Goal: Task Accomplishment & Management: Use online tool/utility

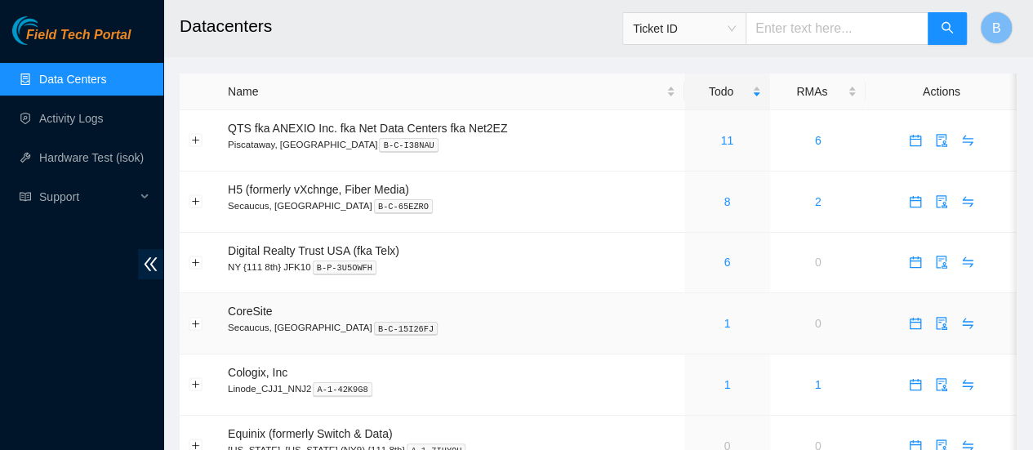
click at [729, 328] on div "1" at bounding box center [727, 323] width 68 height 18
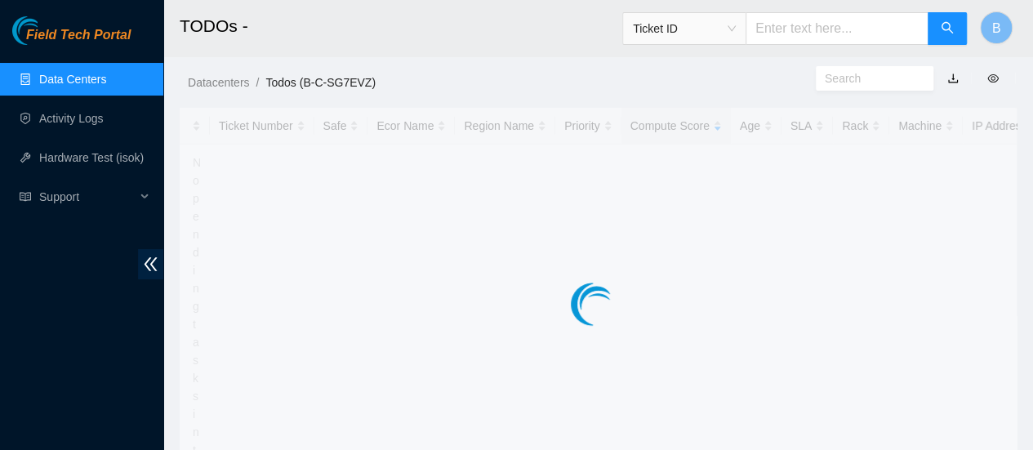
click at [725, 321] on main "TODOs - Ticket ID B Datacenters / Todos (B-C-SG7EVZ) / Ticket Number Safe Ecor …" at bounding box center [598, 359] width 870 height 719
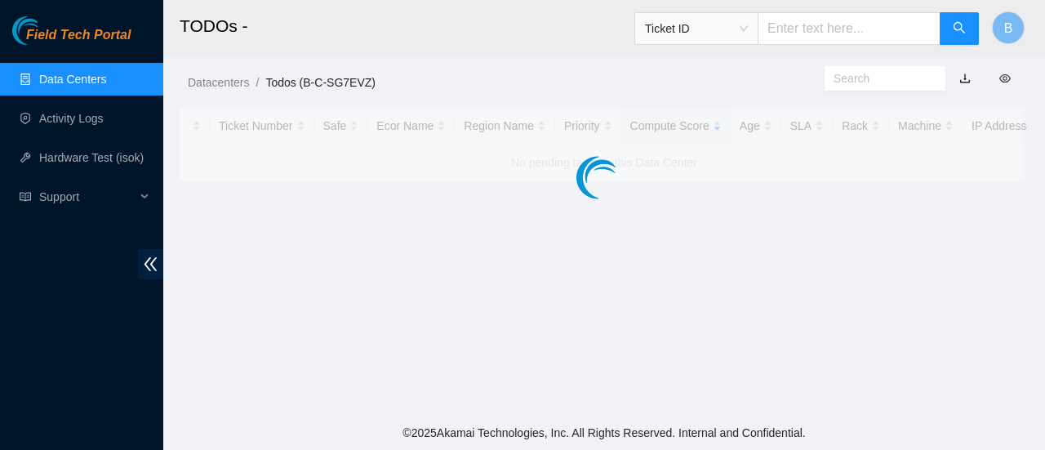
click at [725, 321] on main "TODOs - Ticket ID B Datacenters / Todos (B-C-SG7EVZ) / Ticket Number Safe Ecor …" at bounding box center [604, 208] width 882 height 416
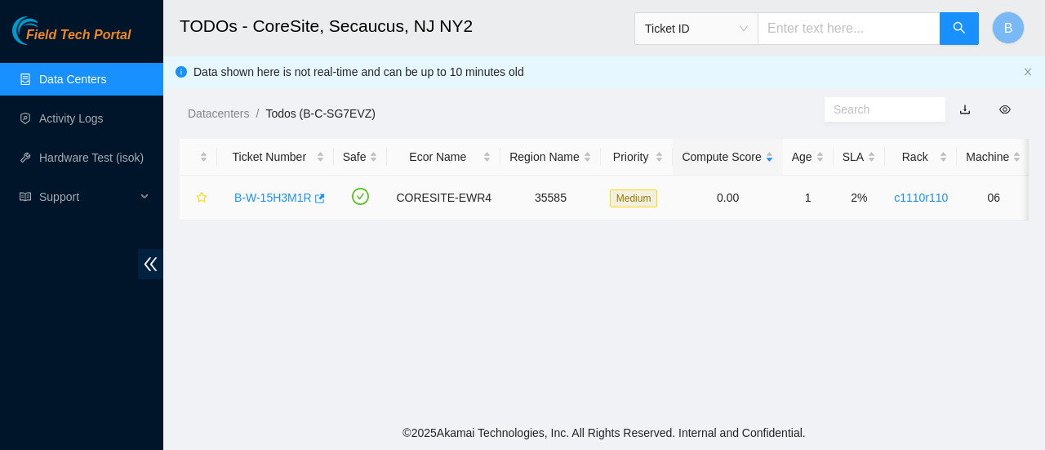
click at [323, 197] on td "B-W-15H3M1R" at bounding box center [275, 198] width 117 height 45
click at [323, 189] on td "B-W-15H3M1R" at bounding box center [275, 198] width 117 height 45
click at [315, 197] on icon "button" at bounding box center [318, 198] width 11 height 11
click at [96, 76] on link "Data Centers" at bounding box center [72, 79] width 67 height 13
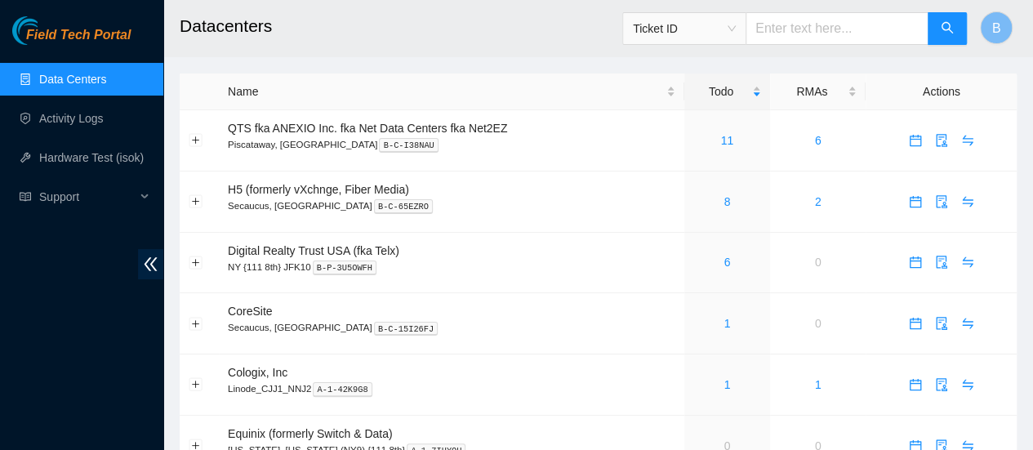
click at [814, 26] on input "text" at bounding box center [837, 28] width 183 height 33
paste input "B-W-PQCH1F"
type input "B-W-PQCH1F"
click at [768, 27] on input "B-W-PQCH1F" at bounding box center [837, 28] width 183 height 33
click at [945, 24] on icon "search" at bounding box center [947, 27] width 13 height 13
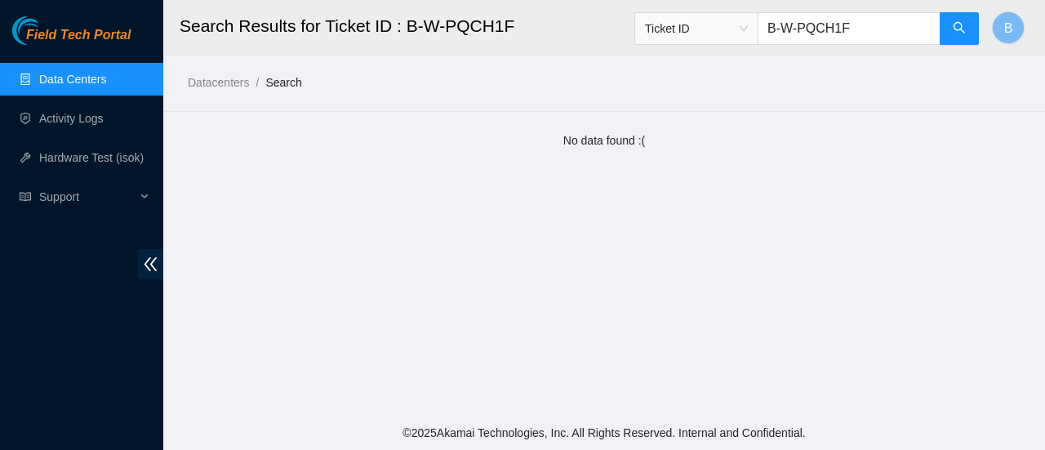
click at [893, 26] on input "B-W-PQCH1F" at bounding box center [849, 28] width 183 height 33
type input "B"
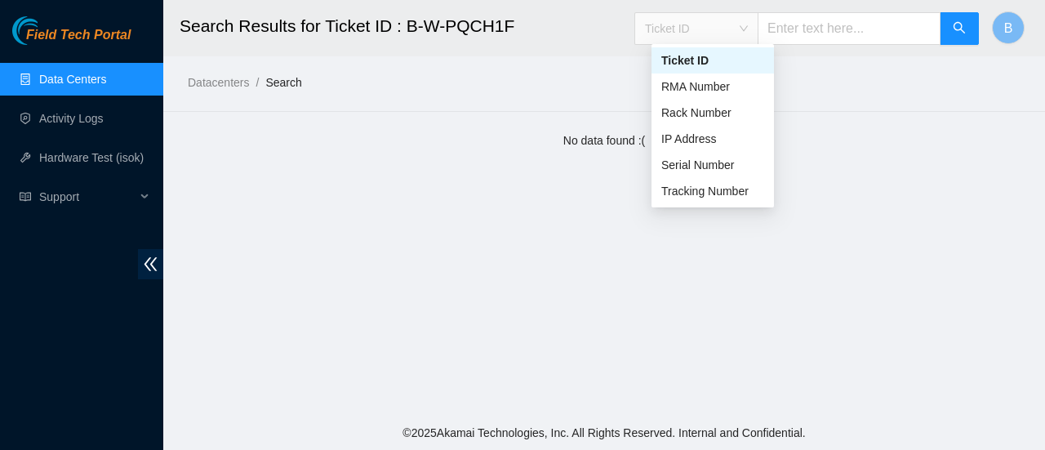
click at [748, 28] on span "Ticket ID" at bounding box center [696, 28] width 103 height 24
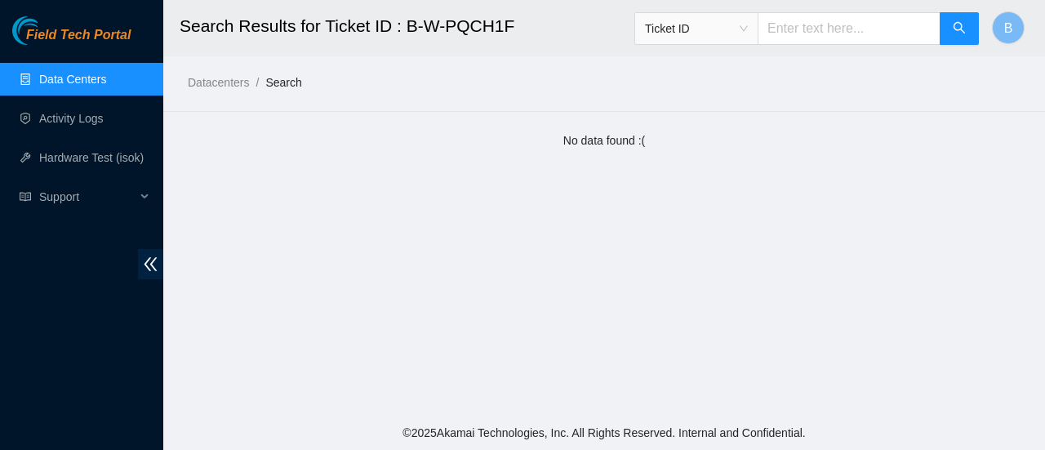
click at [41, 84] on link "Data Centers" at bounding box center [72, 79] width 67 height 13
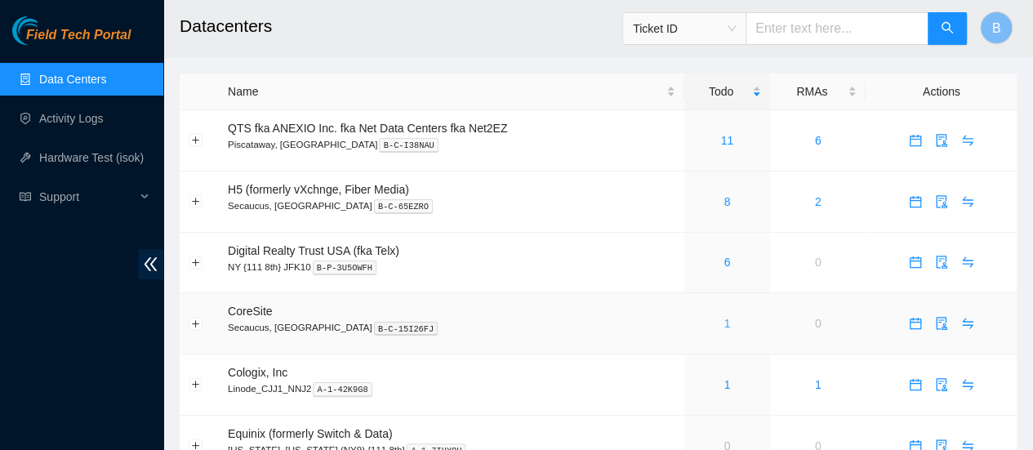
click at [726, 323] on link "1" at bounding box center [727, 323] width 7 height 13
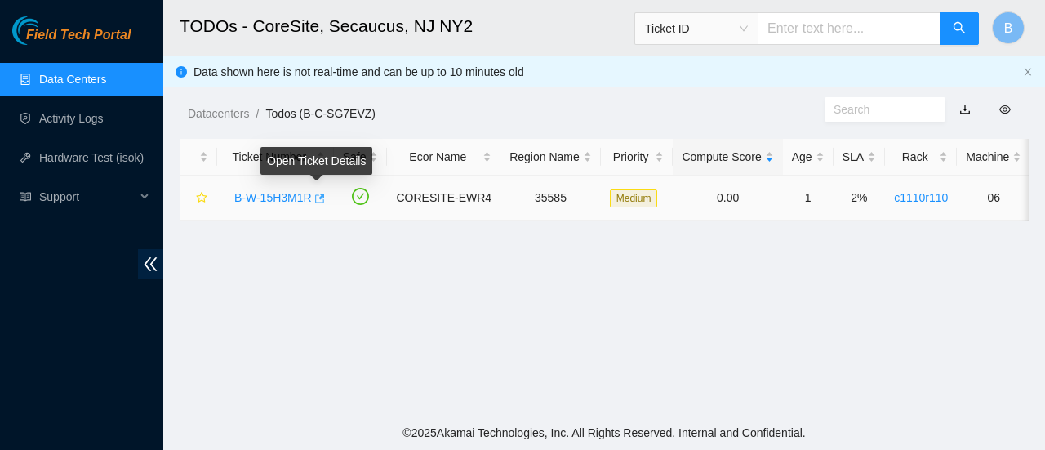
click at [317, 203] on icon "button" at bounding box center [318, 198] width 11 height 11
click at [54, 79] on link "Data Centers" at bounding box center [72, 79] width 67 height 13
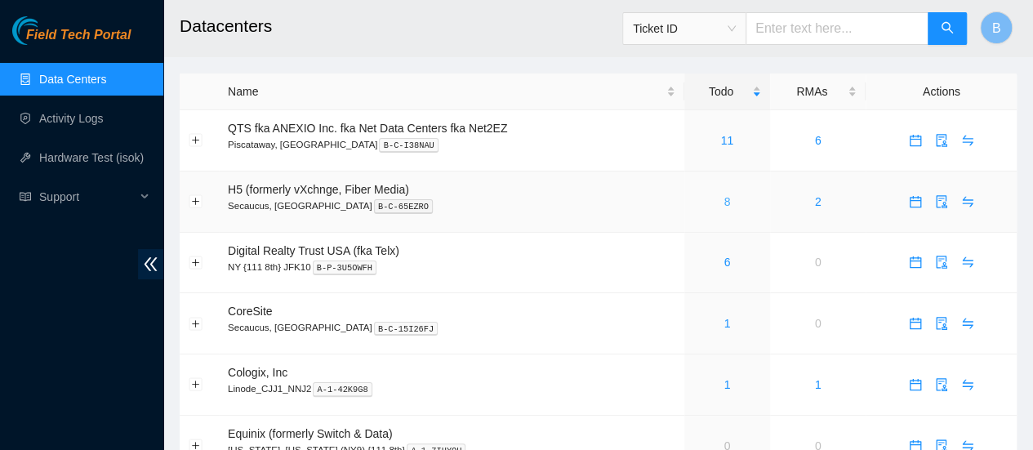
click at [728, 203] on link "8" at bounding box center [727, 201] width 7 height 13
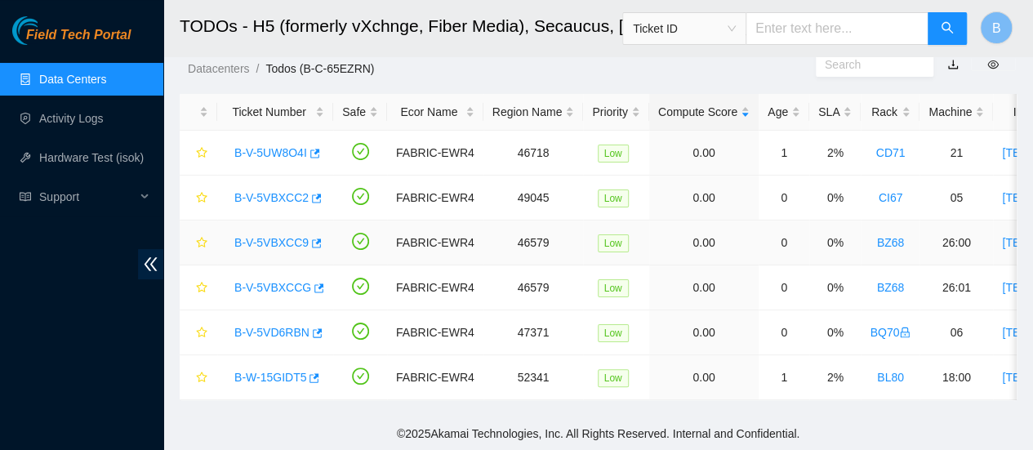
scroll to position [56, 0]
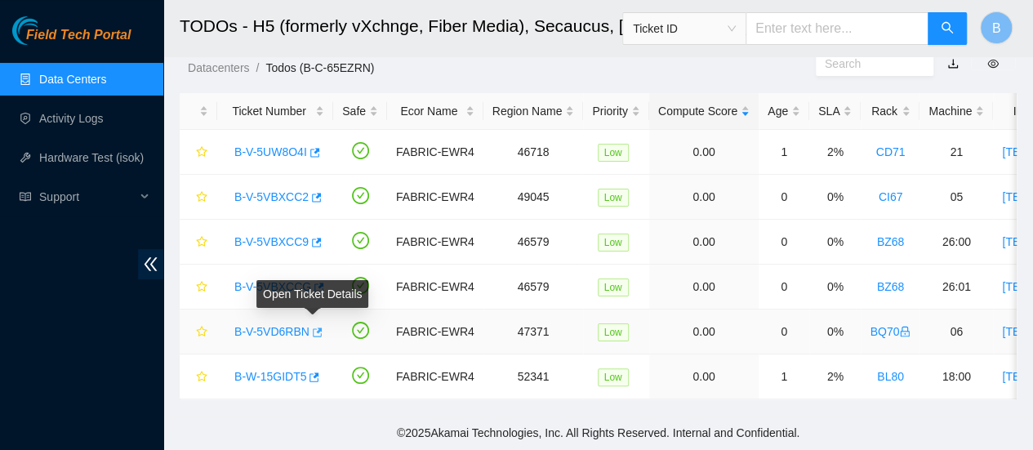
click at [317, 327] on icon "button" at bounding box center [318, 331] width 10 height 9
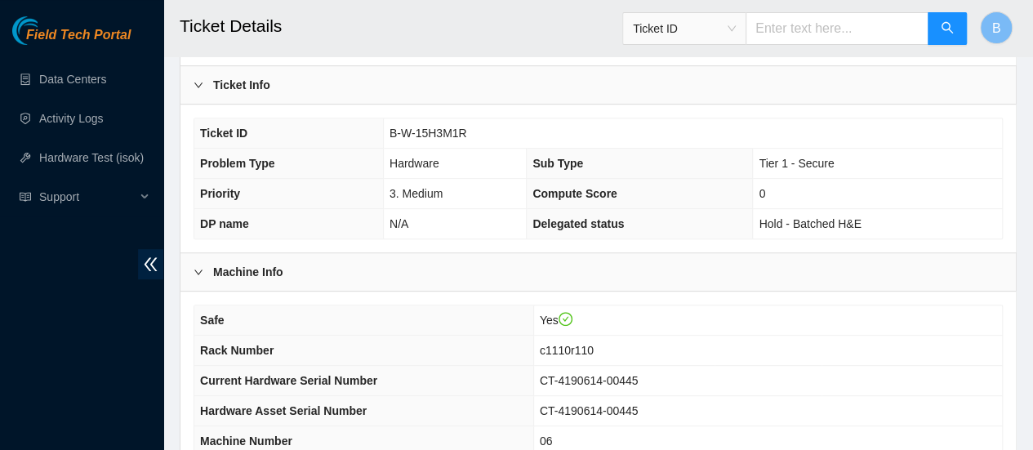
scroll to position [631, 0]
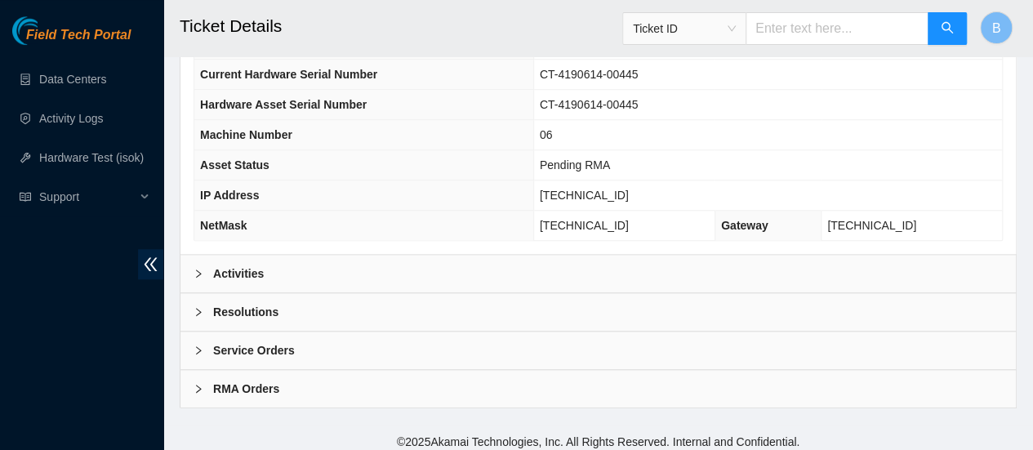
click at [236, 265] on b "Activities" at bounding box center [238, 274] width 51 height 18
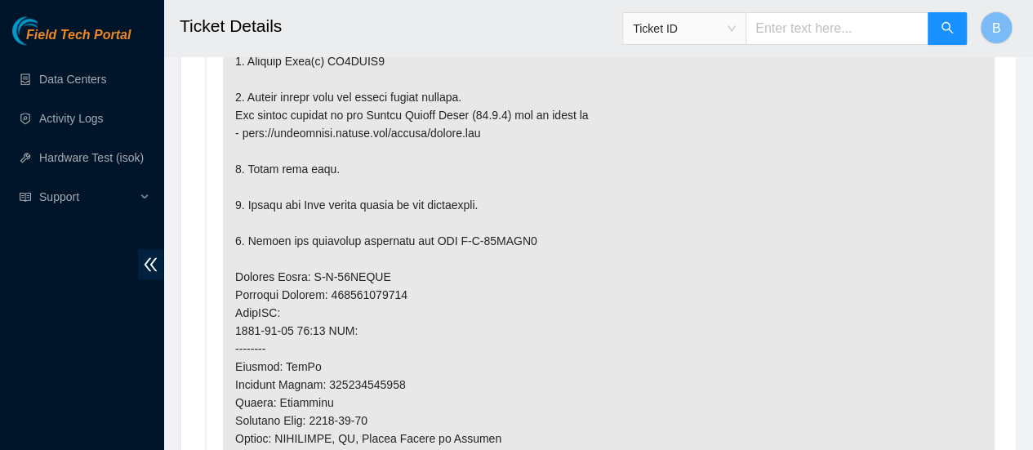
scroll to position [1056, 0]
click at [841, 26] on input "text" at bounding box center [837, 28] width 183 height 33
paste input "B-V-5J41GHJ"
type input "B-V-5J41GHJ"
click at [769, 23] on input "B-V-5J41GHJ" at bounding box center [837, 28] width 183 height 33
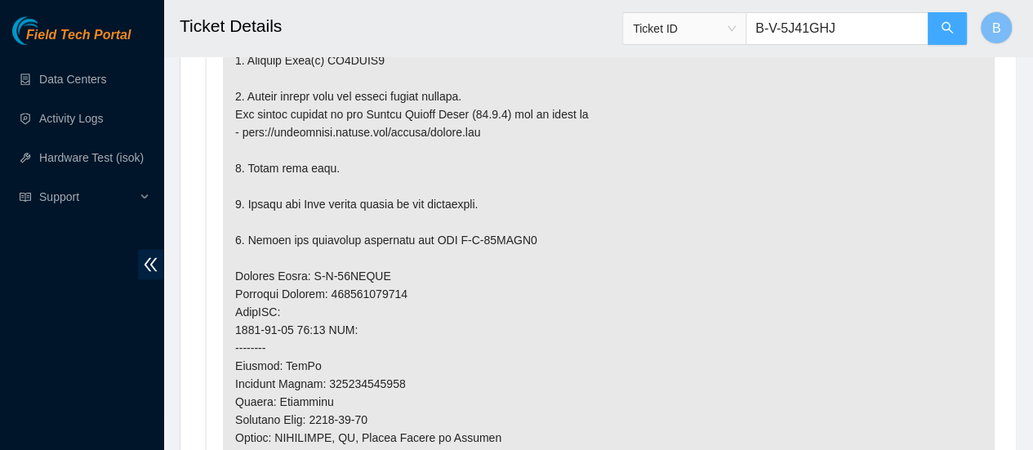
click at [943, 20] on button "button" at bounding box center [947, 28] width 39 height 33
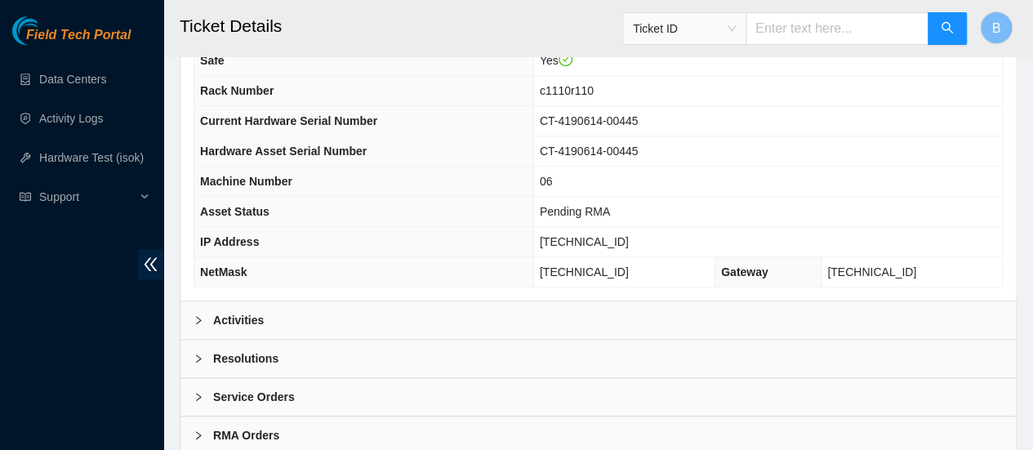
scroll to position [586, 0]
click at [244, 311] on b "Activities" at bounding box center [238, 319] width 51 height 18
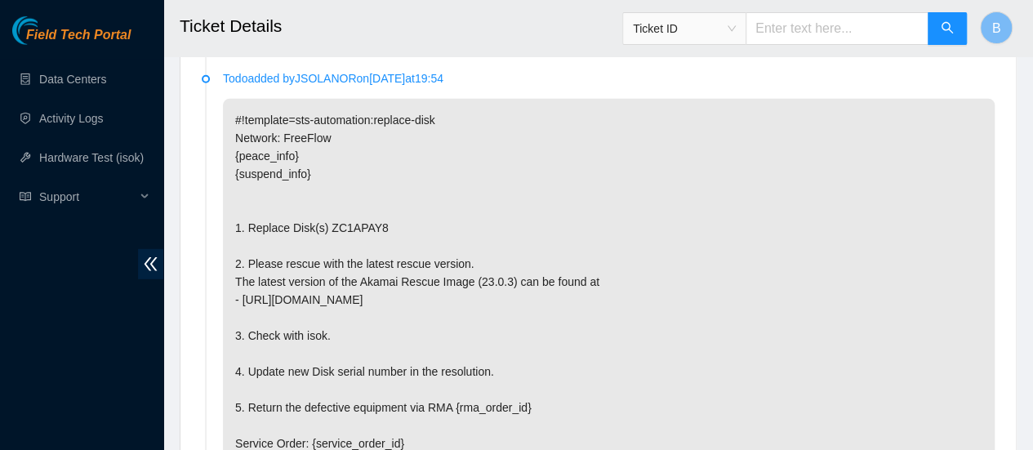
scroll to position [2328, 0]
drag, startPoint x: 407, startPoint y: 294, endPoint x: 213, endPoint y: 298, distance: 193.6
click at [213, 298] on li "Todo added by JSOLANOR on 2025-09-04 at 19:54 #!template=sts-automation:replace…" at bounding box center [598, 366] width 793 height 585
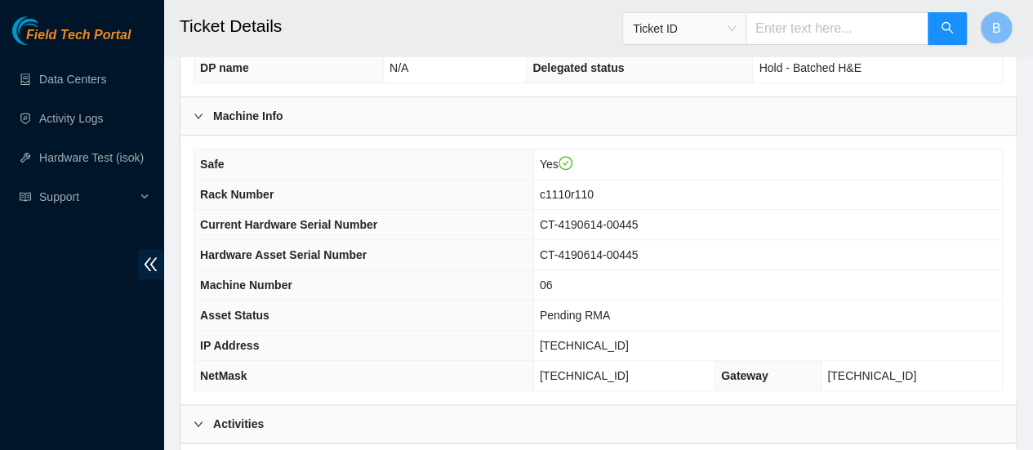
scroll to position [487, 0]
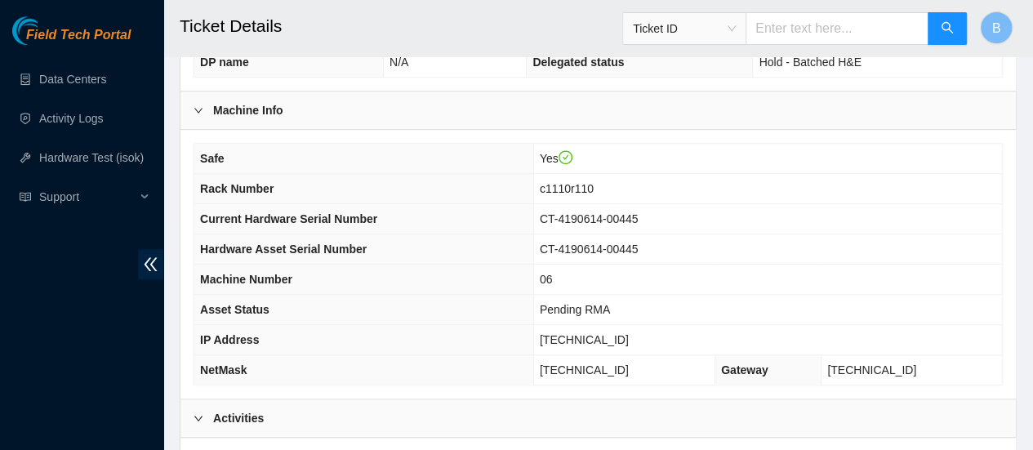
click at [334, 296] on th "Asset Status" at bounding box center [363, 310] width 339 height 30
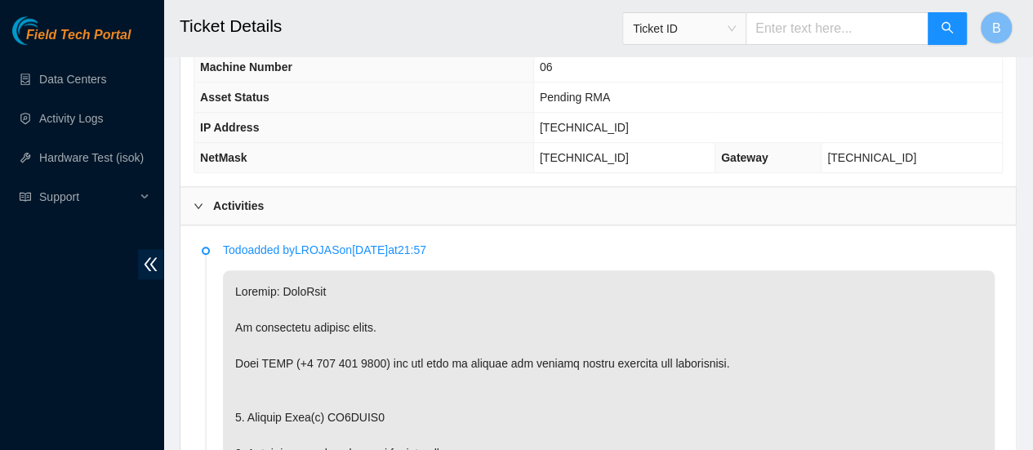
scroll to position [698, 0]
drag, startPoint x: 567, startPoint y: 277, endPoint x: 577, endPoint y: 111, distance: 166.1
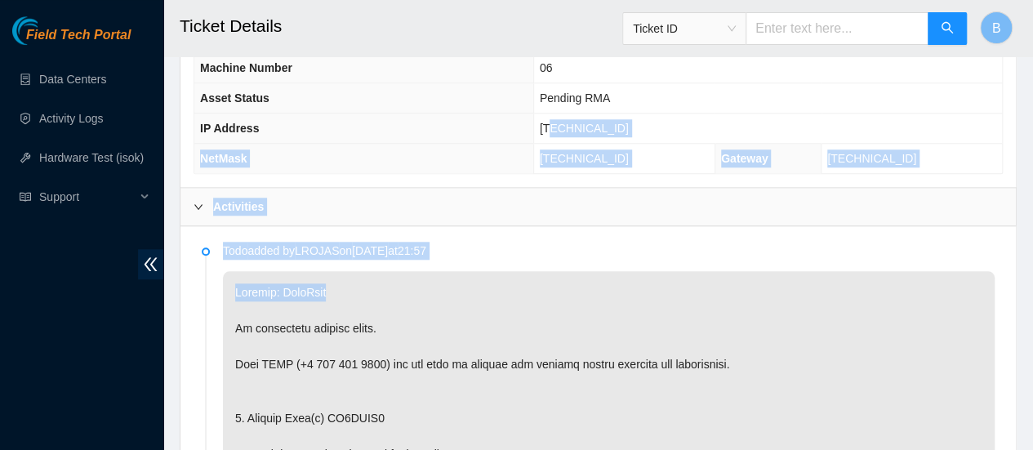
click at [561, 162] on td "[TECHNICAL_ID]" at bounding box center [623, 159] width 181 height 30
drag, startPoint x: 617, startPoint y: 256, endPoint x: 621, endPoint y: 118, distance: 138.0
click at [563, 215] on div "Activities" at bounding box center [597, 207] width 835 height 38
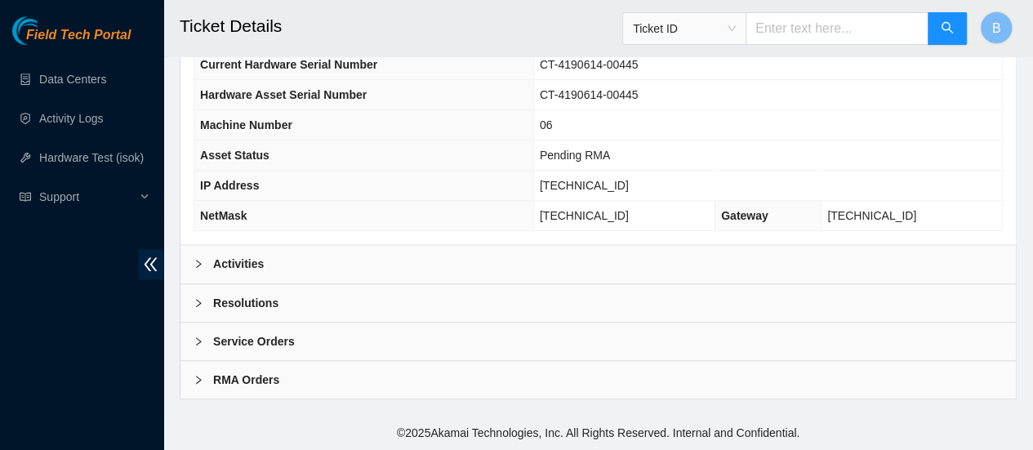
scroll to position [631, 0]
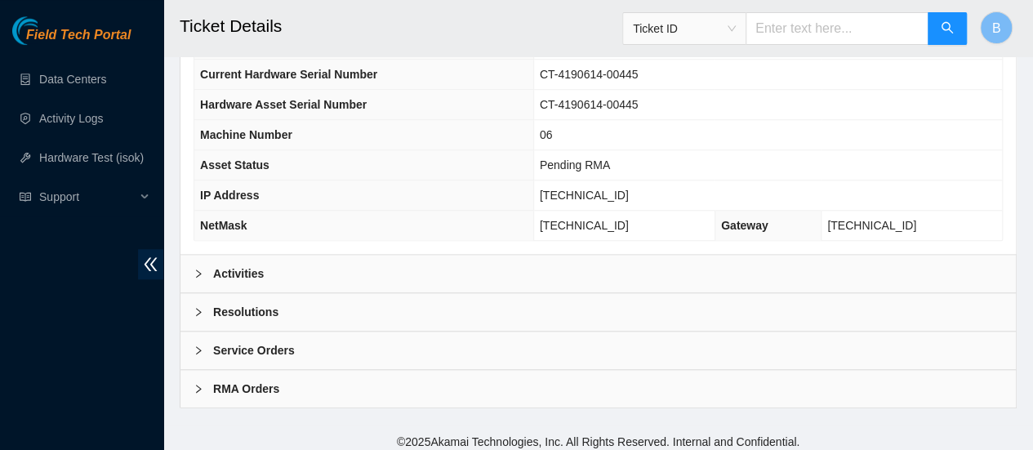
click at [240, 266] on b "Activities" at bounding box center [238, 274] width 51 height 18
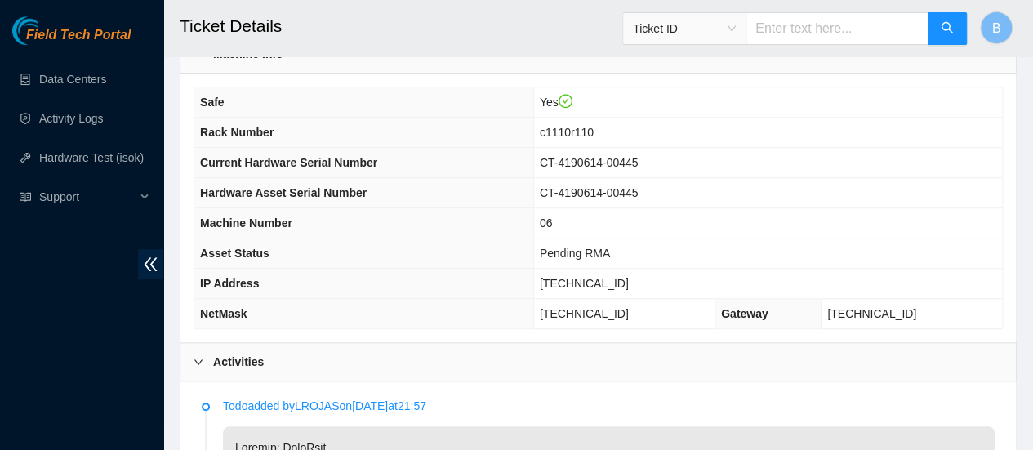
scroll to position [542, 0]
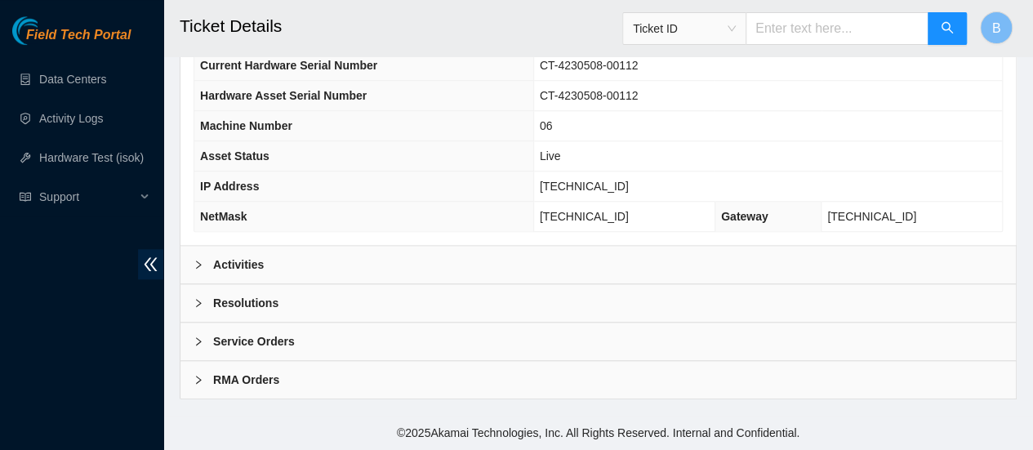
scroll to position [667, 0]
click at [219, 260] on b "Activities" at bounding box center [238, 265] width 51 height 18
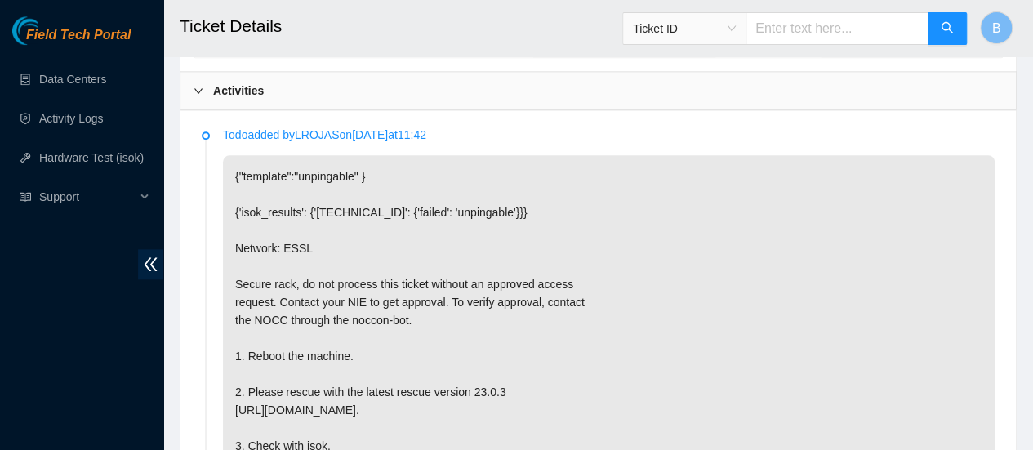
scroll to position [831, 0]
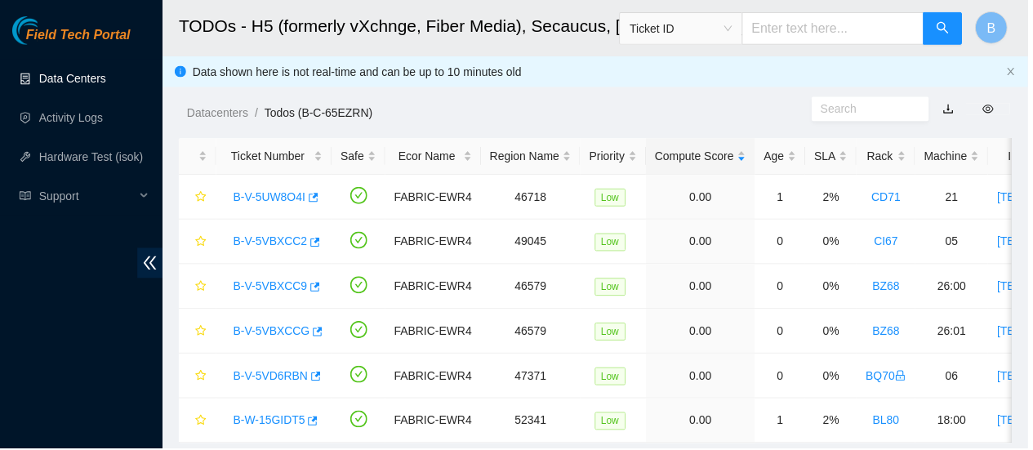
click at [57, 73] on link "Data Centers" at bounding box center [72, 79] width 67 height 13
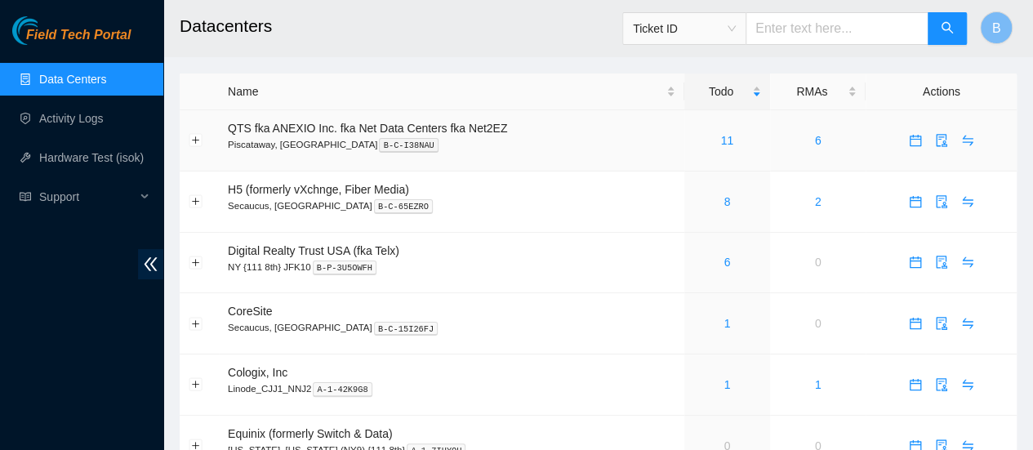
click at [719, 145] on div "11" at bounding box center [727, 140] width 68 height 18
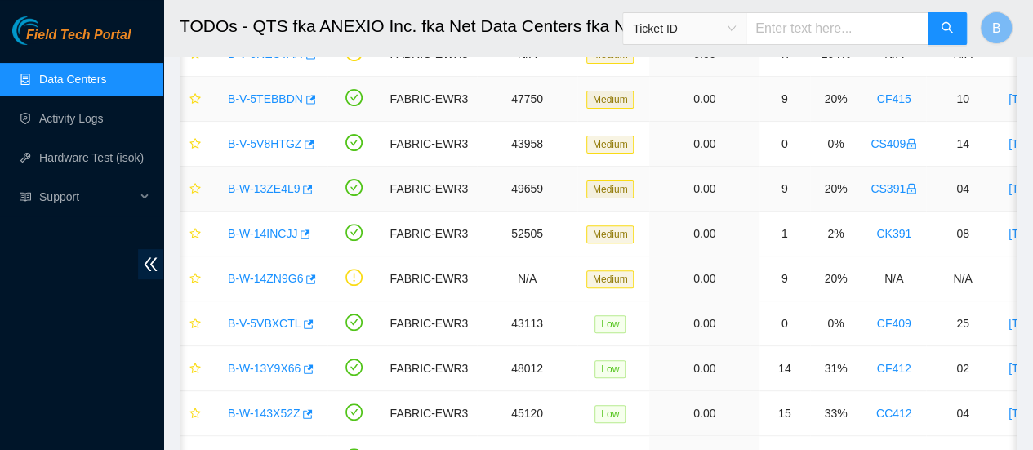
scroll to position [198, 0]
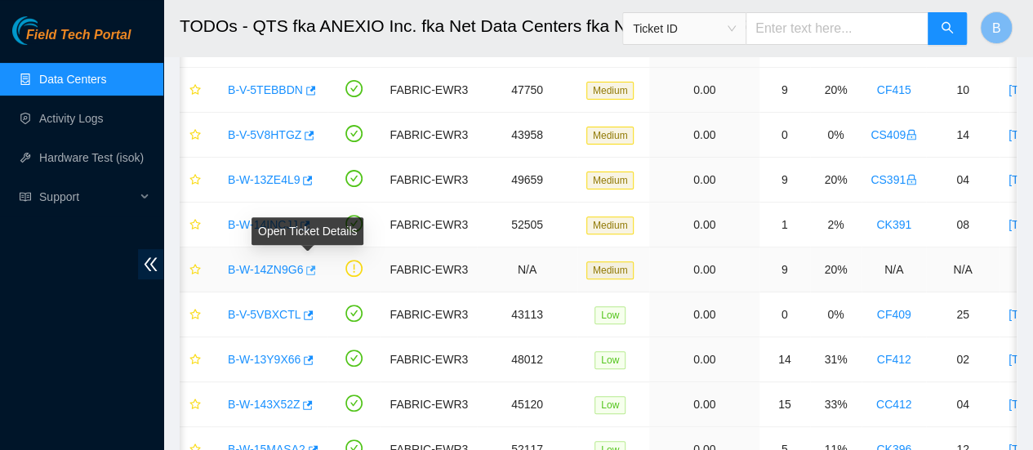
click at [307, 267] on icon "button" at bounding box center [309, 270] width 11 height 11
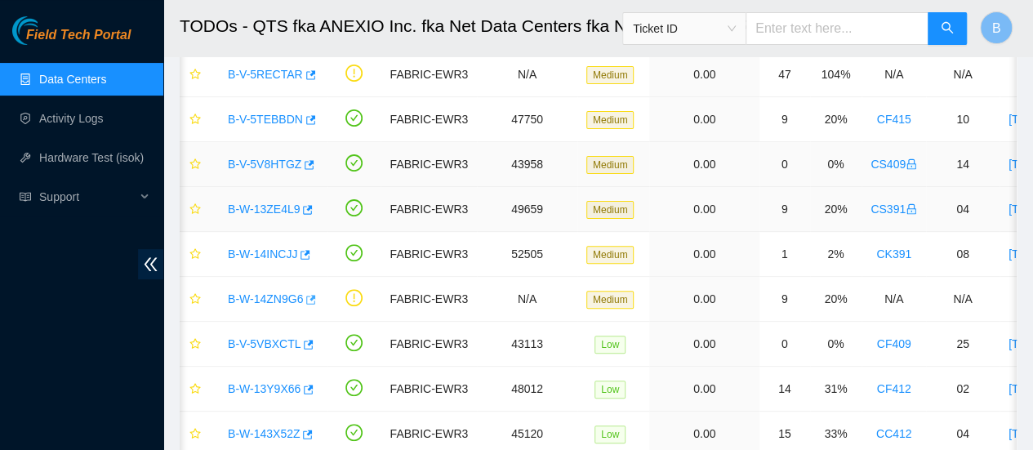
scroll to position [0, 0]
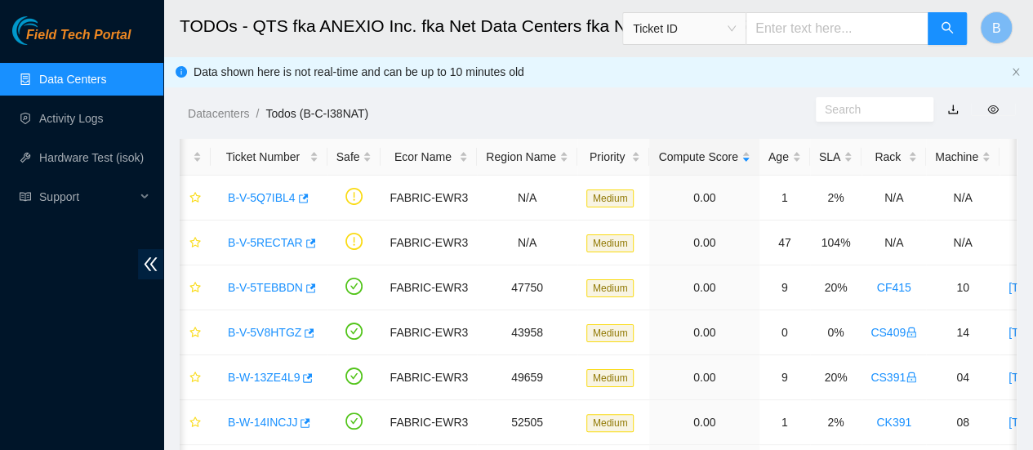
click at [72, 76] on link "Data Centers" at bounding box center [72, 79] width 67 height 13
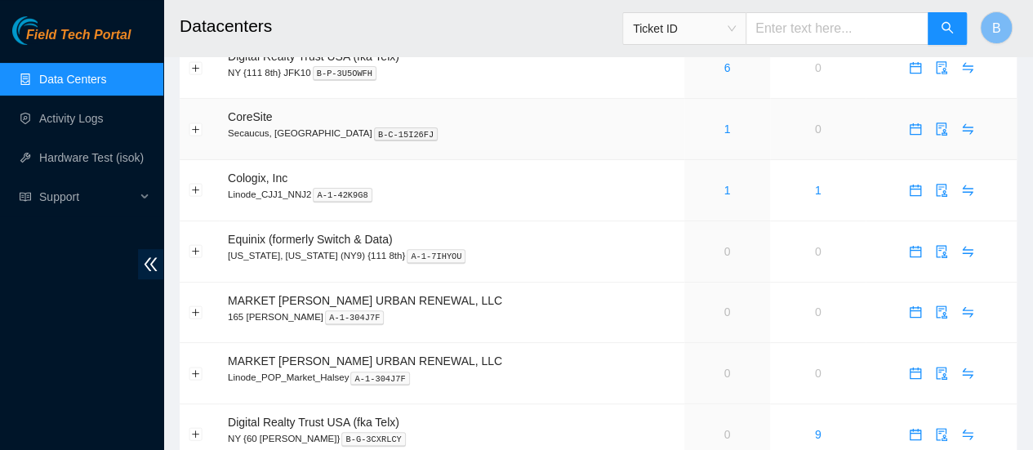
scroll to position [197, 0]
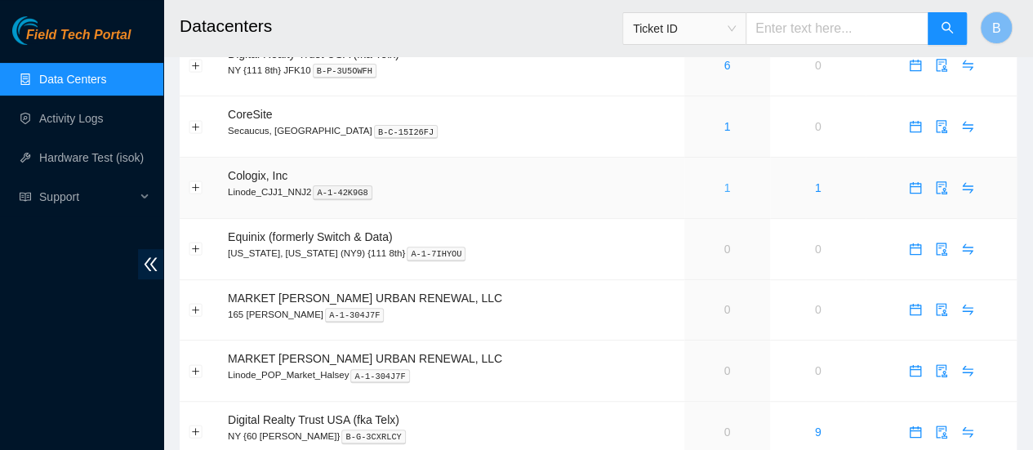
click at [728, 187] on link "1" at bounding box center [727, 187] width 7 height 13
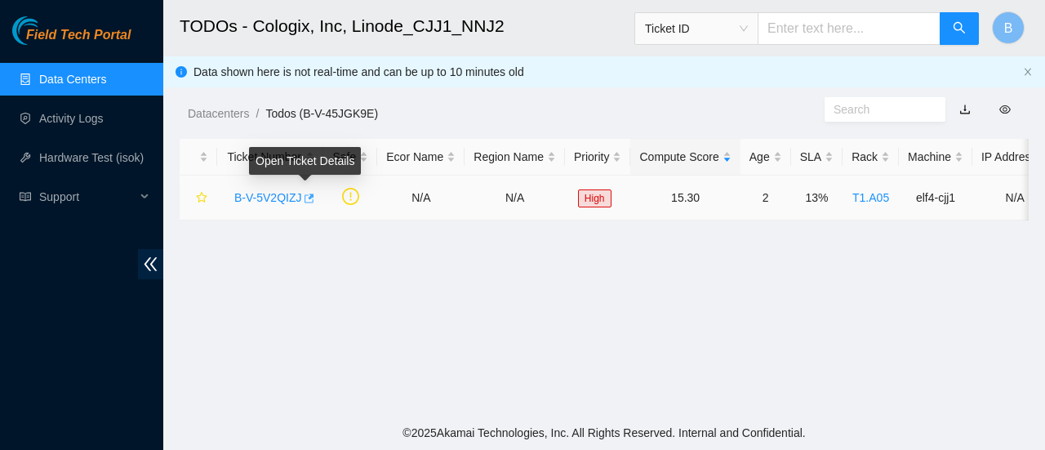
click at [306, 201] on icon "button" at bounding box center [307, 198] width 11 height 11
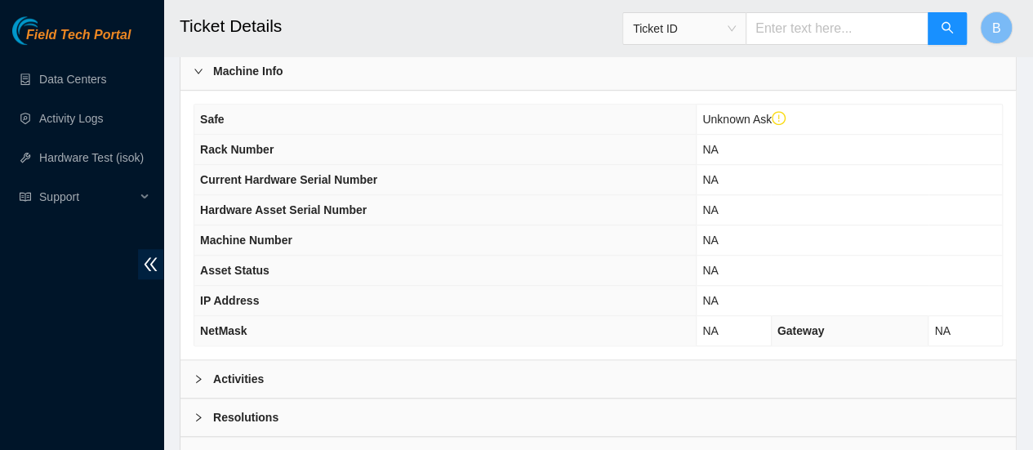
scroll to position [680, 0]
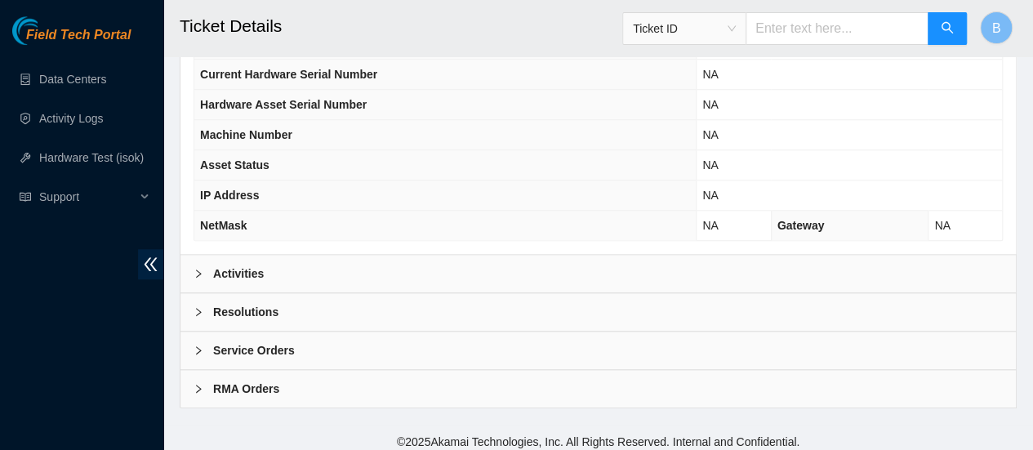
click at [239, 255] on div "Activities" at bounding box center [597, 274] width 835 height 38
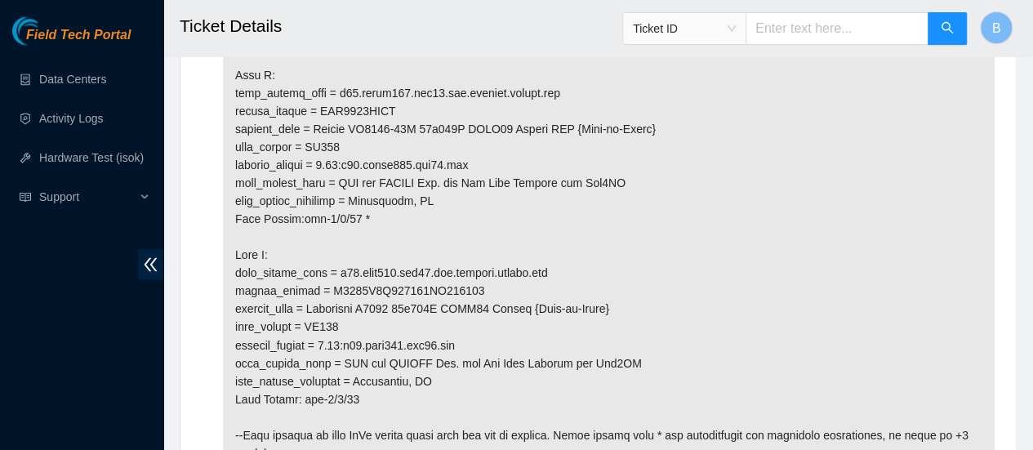
scroll to position [1213, 0]
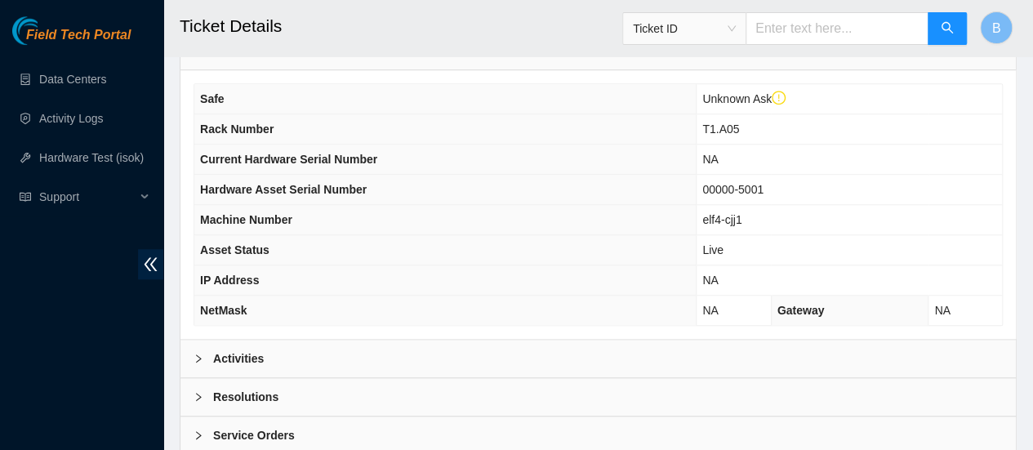
scroll to position [584, 0]
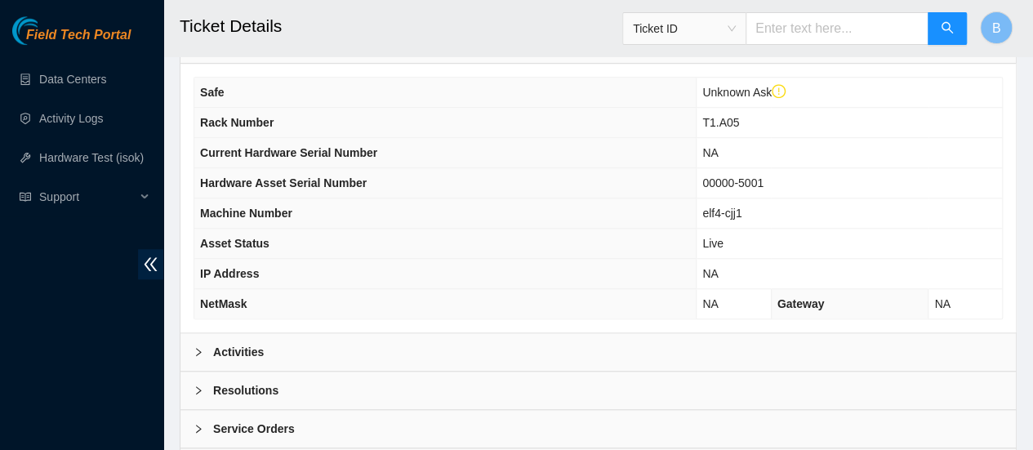
click at [222, 362] on div "Activities" at bounding box center [597, 352] width 835 height 38
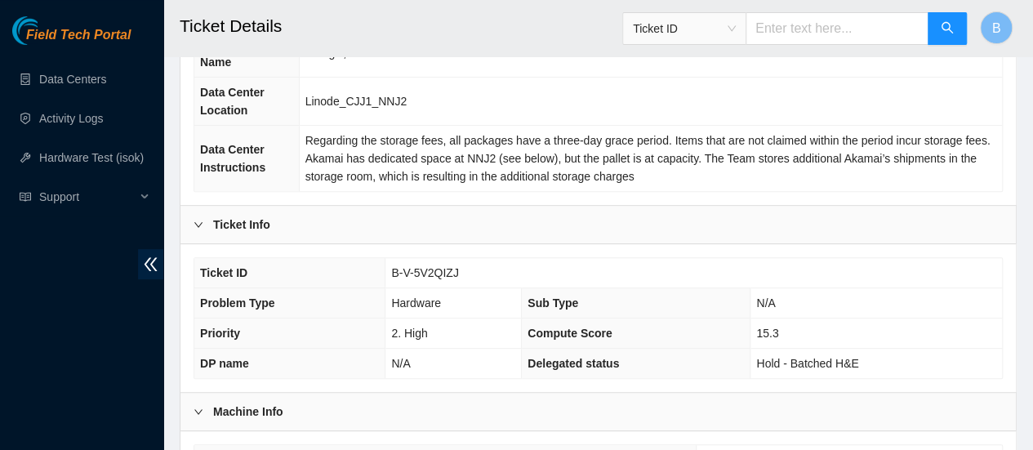
scroll to position [0, 0]
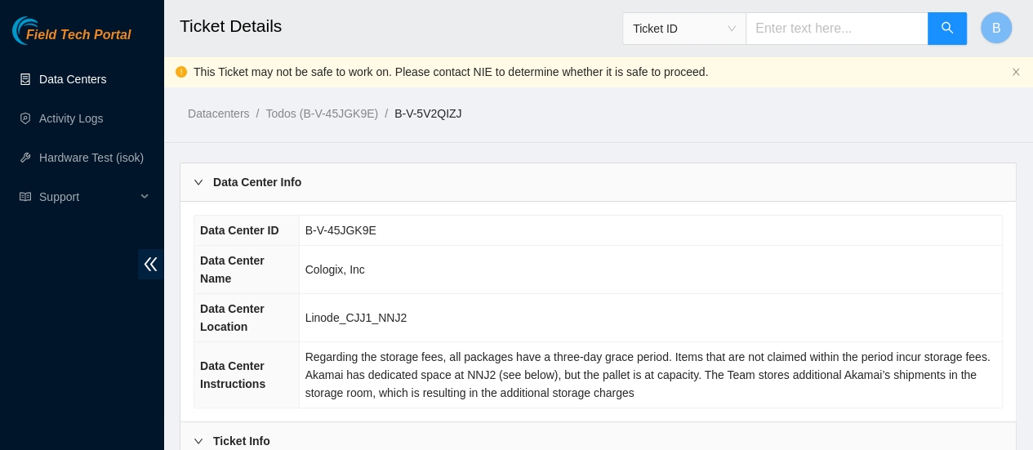
click at [78, 73] on link "Data Centers" at bounding box center [72, 79] width 67 height 13
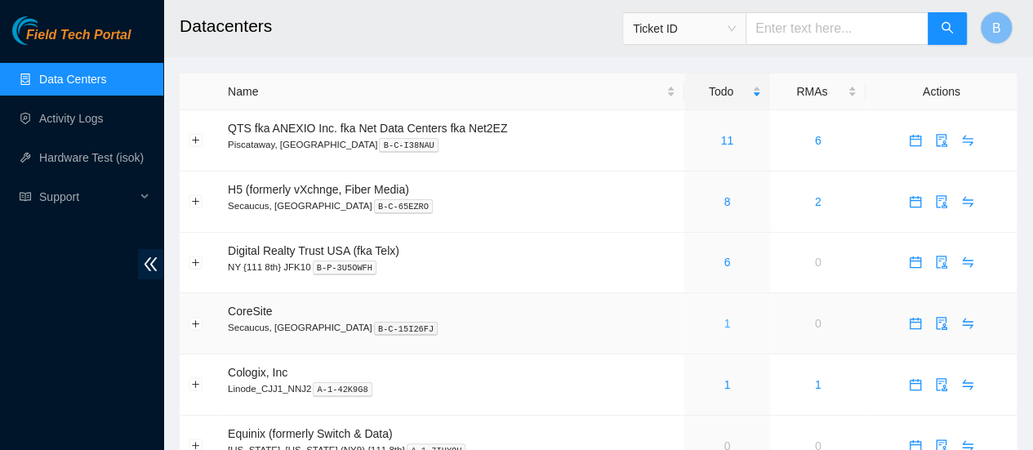
click at [727, 324] on link "1" at bounding box center [727, 323] width 7 height 13
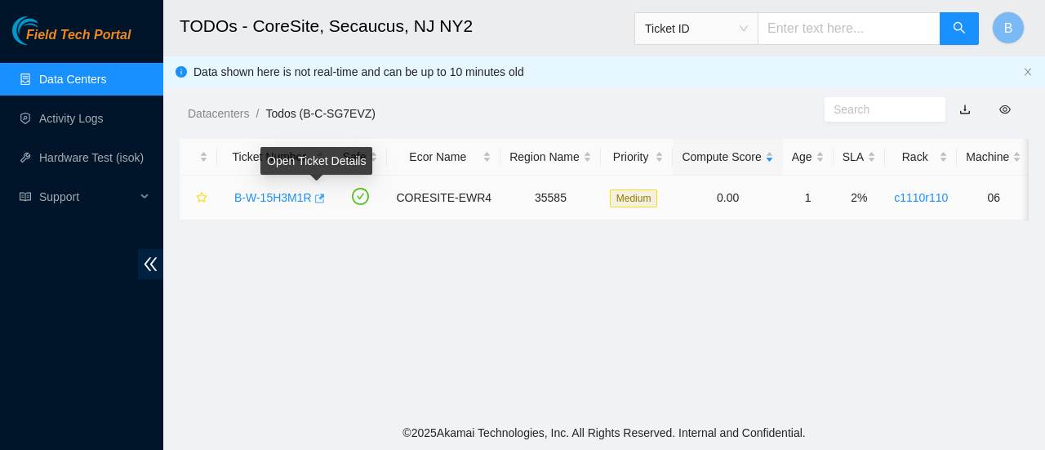
click at [318, 200] on icon "button" at bounding box center [318, 198] width 11 height 11
click at [42, 76] on link "Data Centers" at bounding box center [72, 79] width 67 height 13
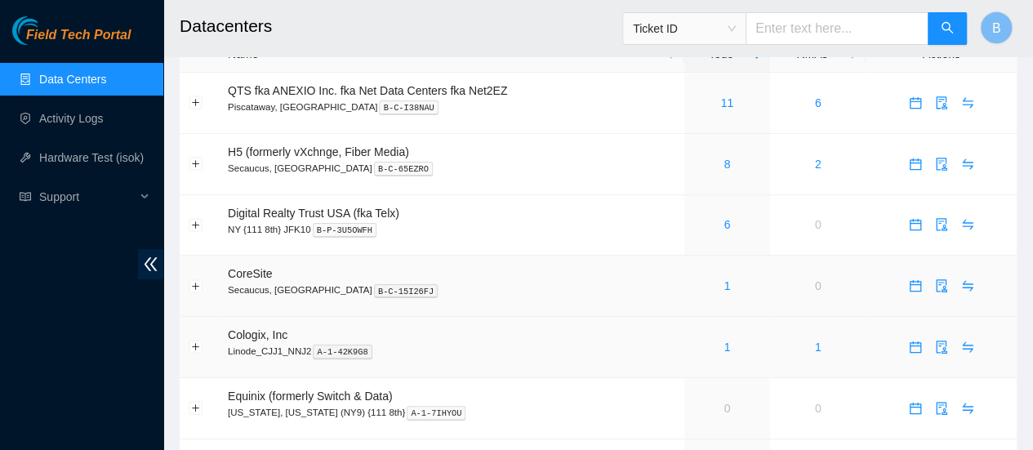
scroll to position [38, 0]
click at [728, 290] on link "1" at bounding box center [727, 284] width 7 height 13
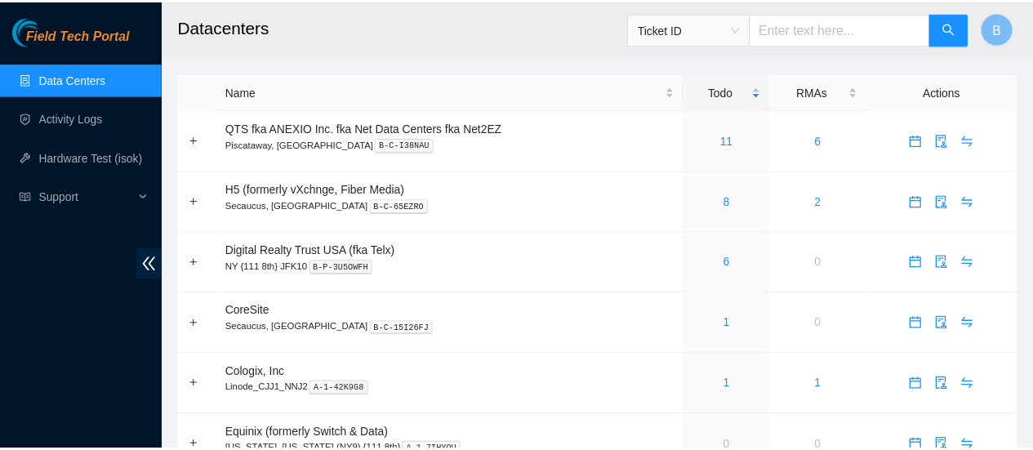
scroll to position [38, 0]
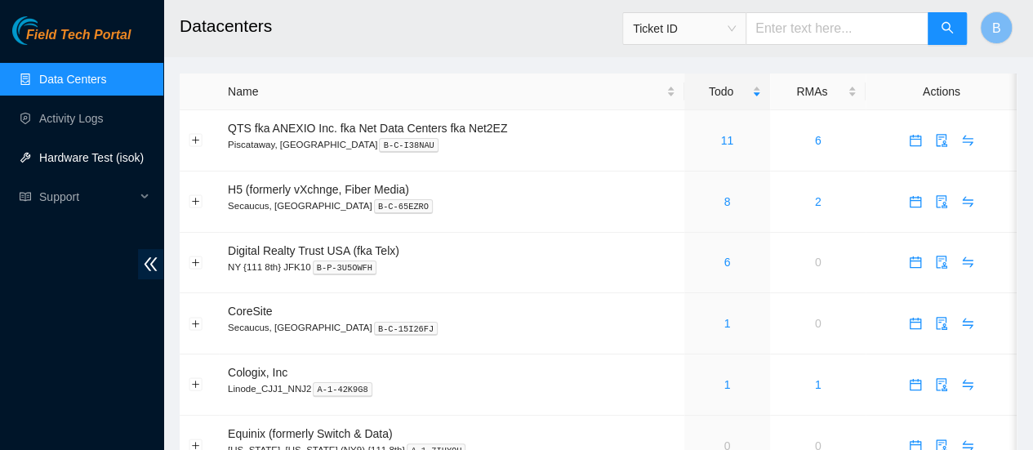
click at [102, 151] on link "Hardware Test (isok)" at bounding box center [91, 157] width 105 height 13
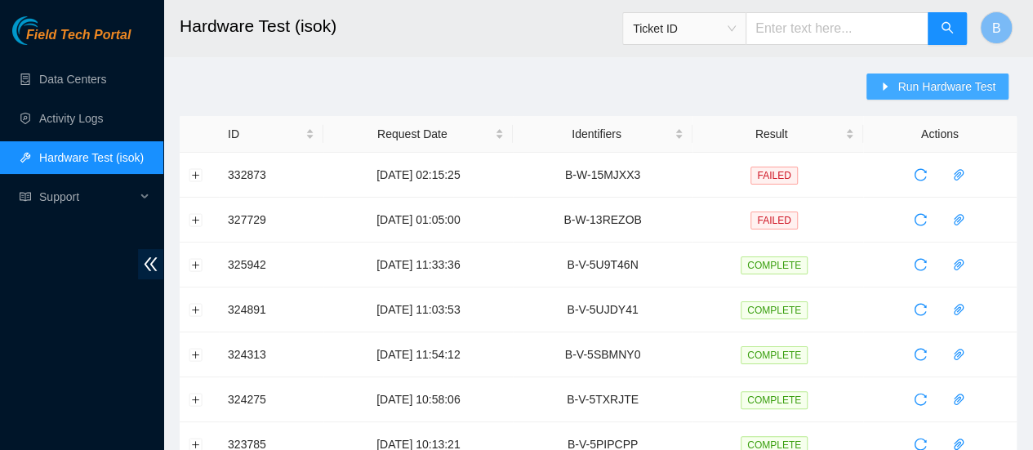
click at [921, 80] on span "Run Hardware Test" at bounding box center [946, 87] width 98 height 18
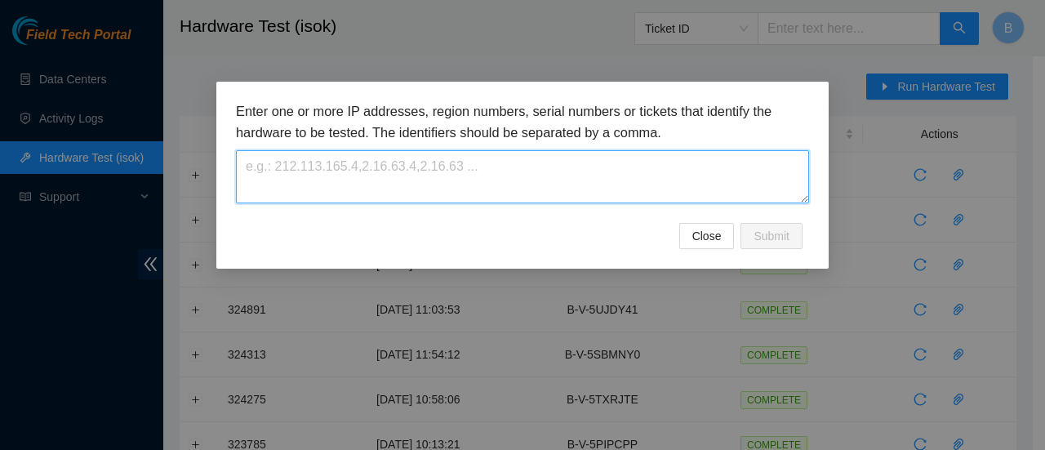
click at [418, 150] on textarea at bounding box center [522, 176] width 573 height 53
paste textarea "B-W-15H3M1R"
type textarea "B-W-15H3M1R"
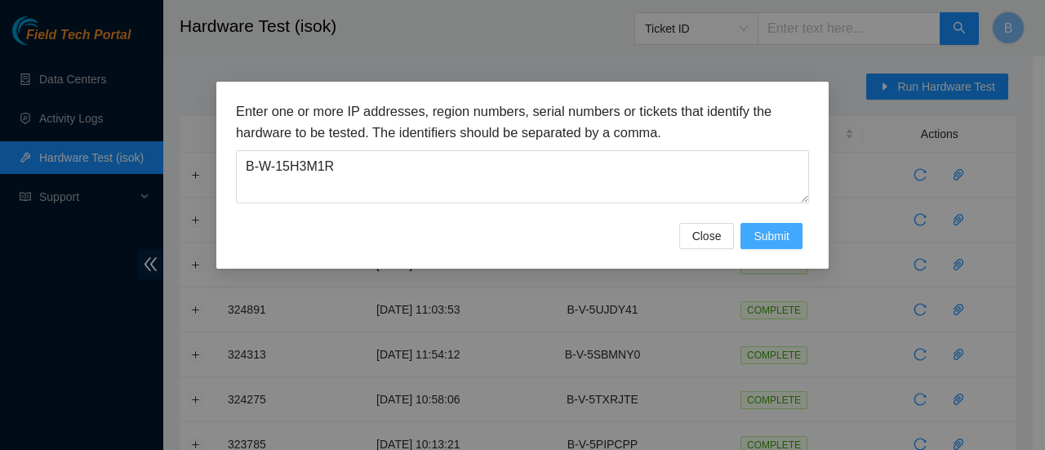
click at [766, 240] on span "Submit" at bounding box center [772, 236] width 36 height 18
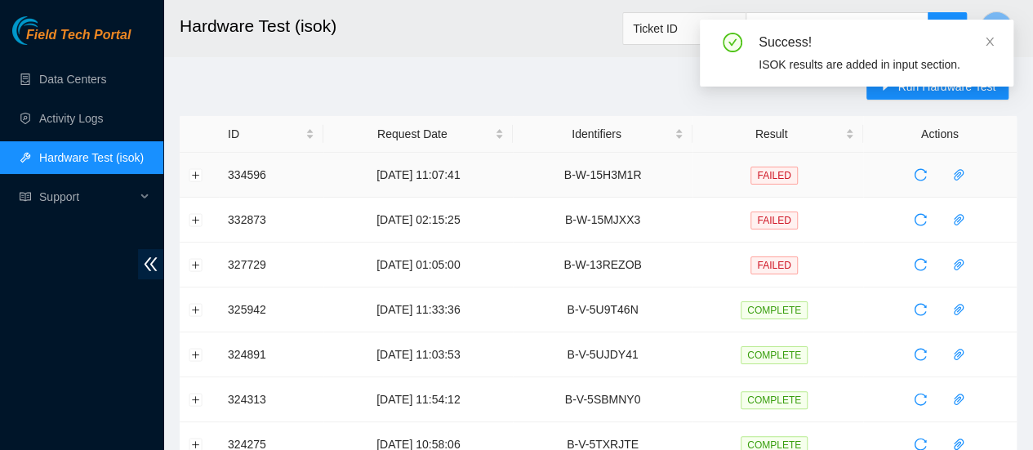
click at [185, 171] on td at bounding box center [199, 175] width 39 height 45
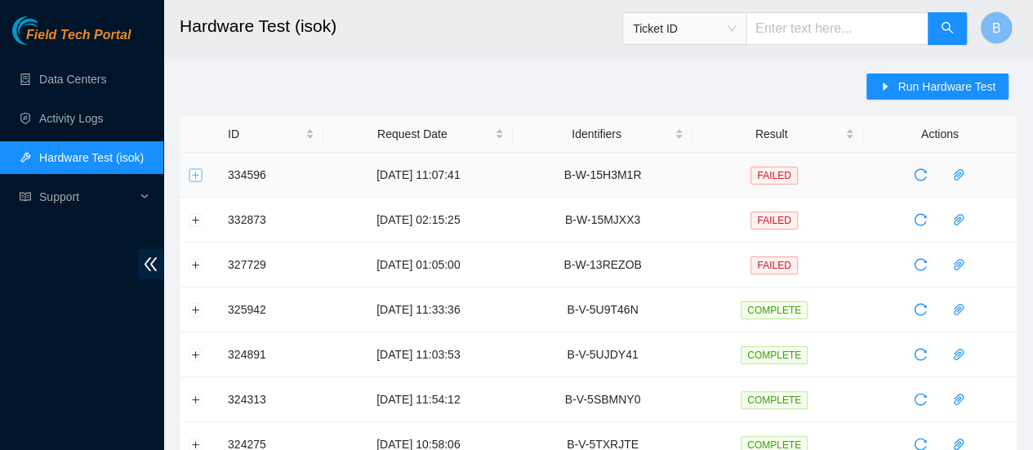
click at [189, 171] on button "Expand row" at bounding box center [195, 174] width 13 height 13
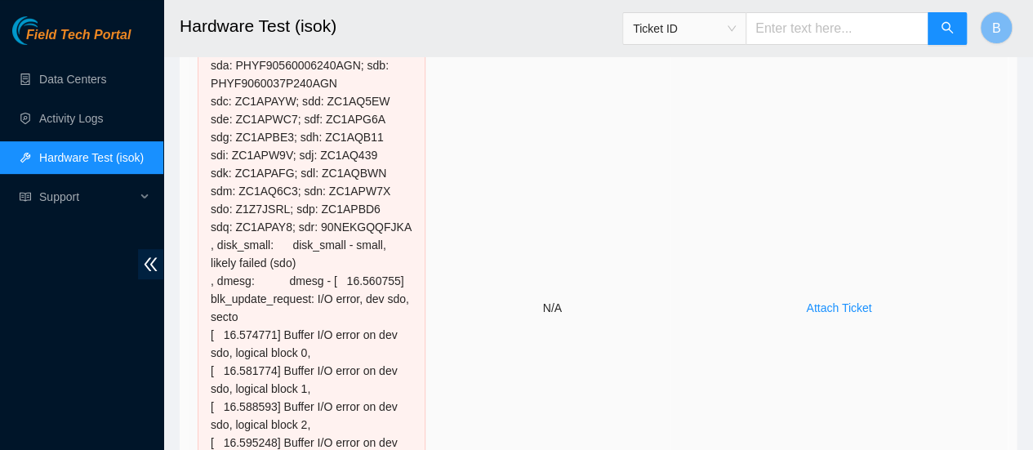
scroll to position [262, 0]
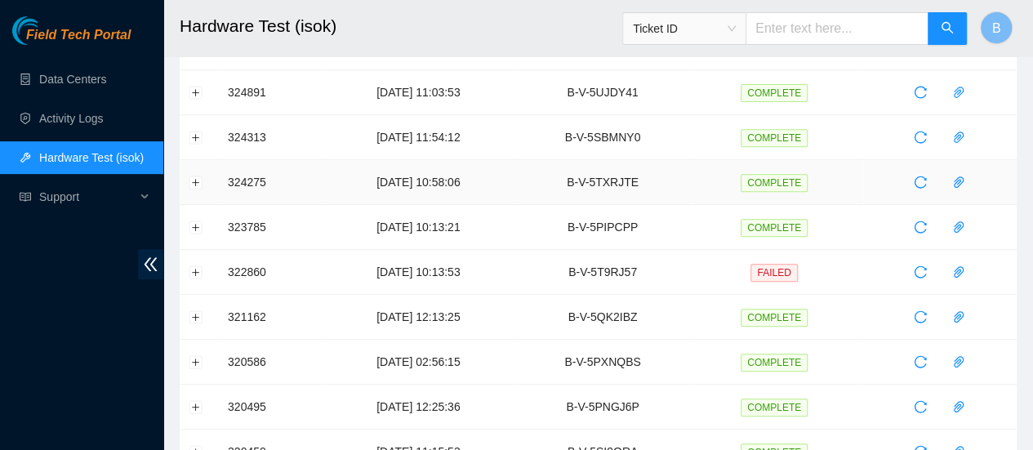
scroll to position [0, 0]
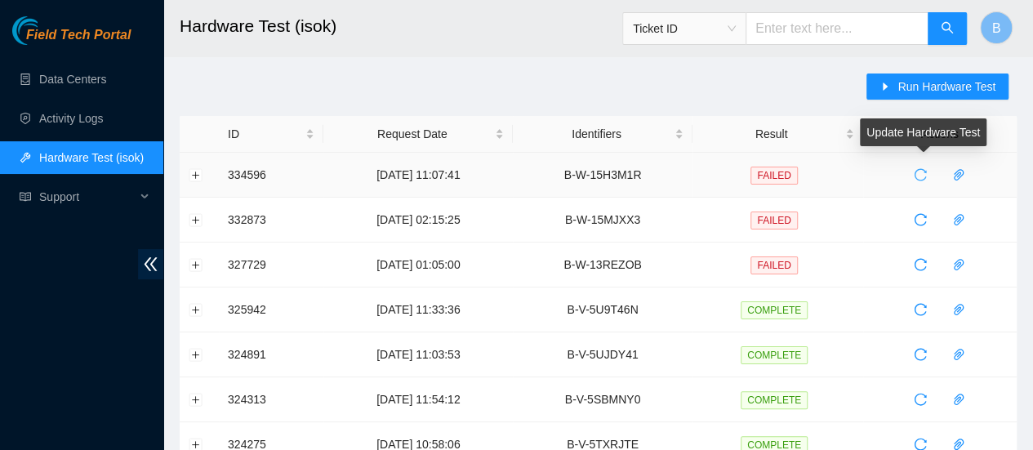
click at [929, 178] on span "reload" at bounding box center [920, 174] width 24 height 13
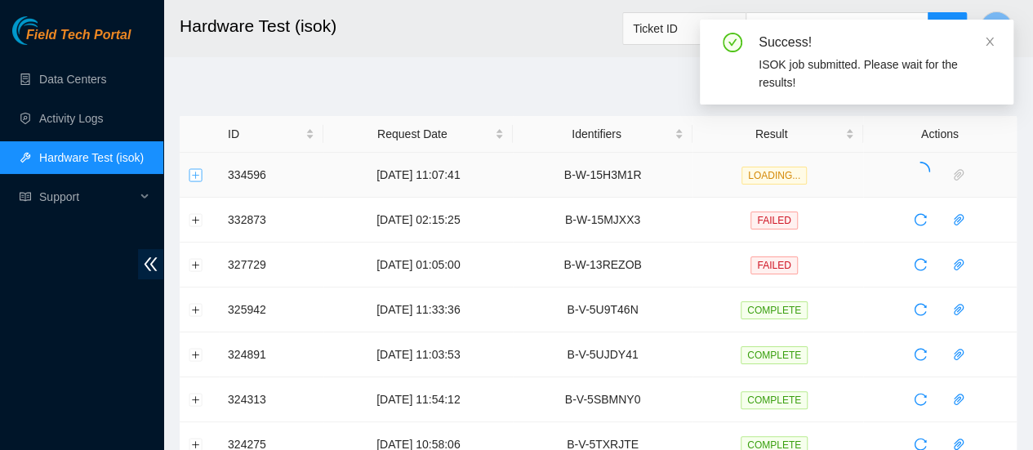
click at [194, 176] on button "Expand row" at bounding box center [195, 174] width 13 height 13
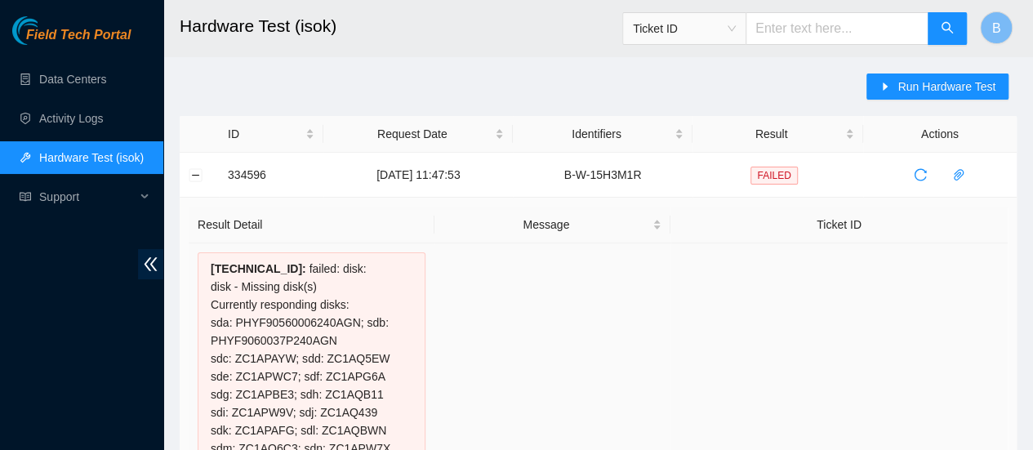
drag, startPoint x: 308, startPoint y: 257, endPoint x: 212, endPoint y: 260, distance: 95.6
copy div "104.126.118.13 : failed: disk: disk - Missing disk(s) Currently responding disk…"
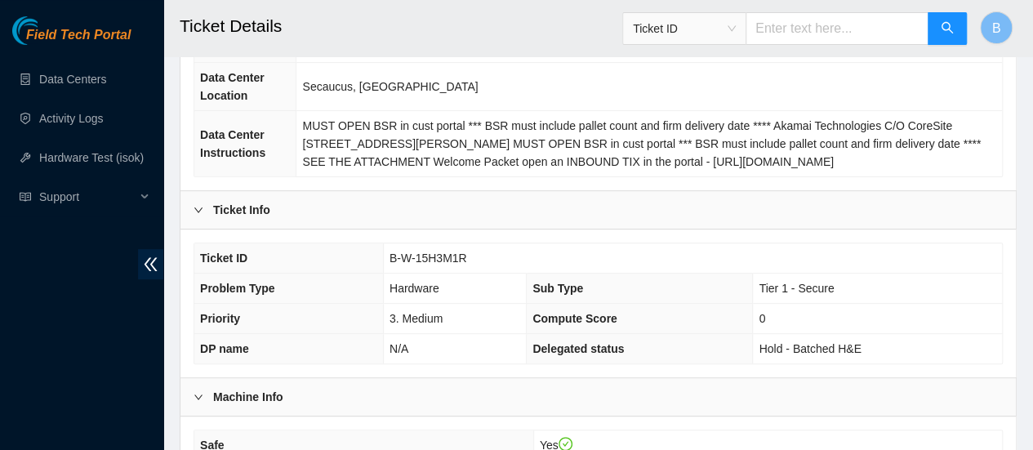
scroll to position [194, 0]
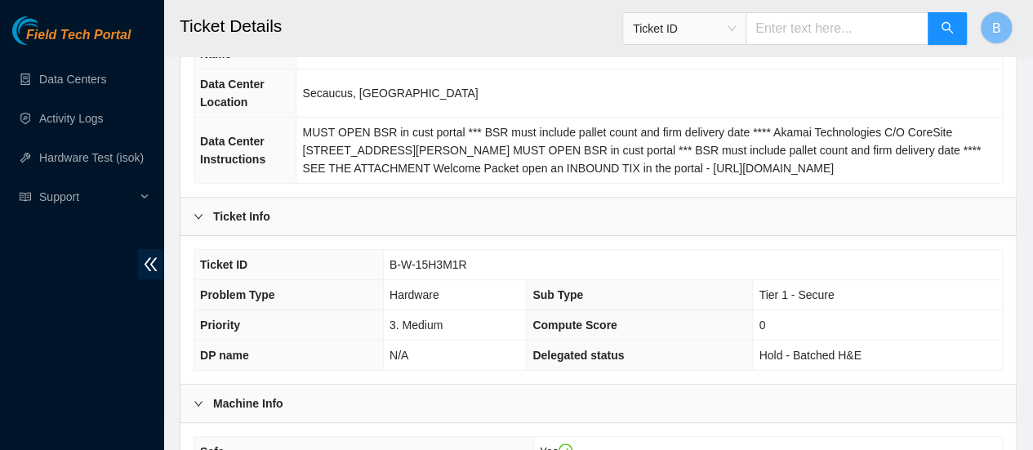
click at [445, 260] on span "B-W-15H3M1R" at bounding box center [429, 264] width 78 height 13
copy span "B-W-15H3M1R"
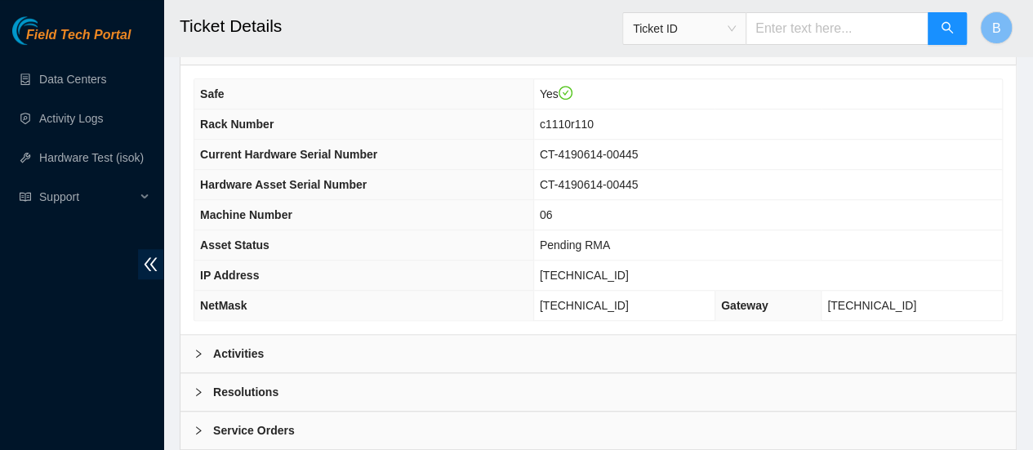
scroll to position [631, 0]
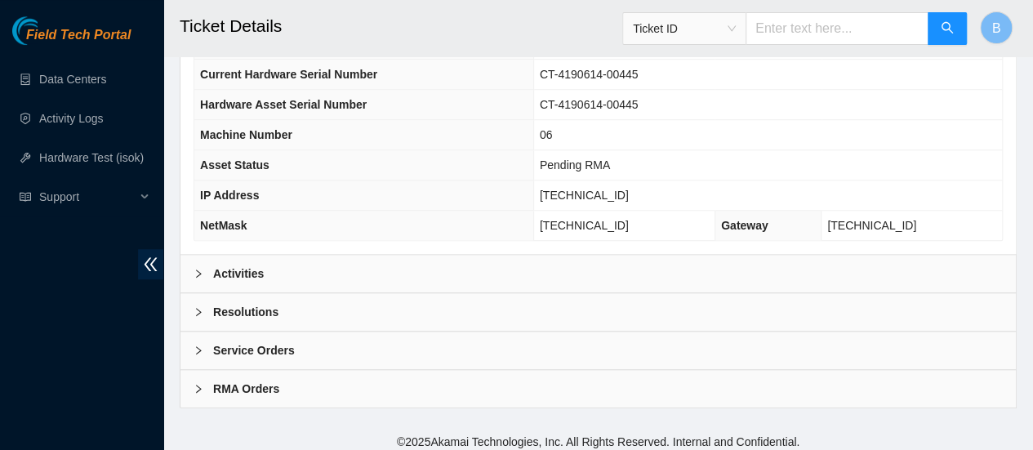
click at [260, 255] on div "Activities" at bounding box center [597, 274] width 835 height 38
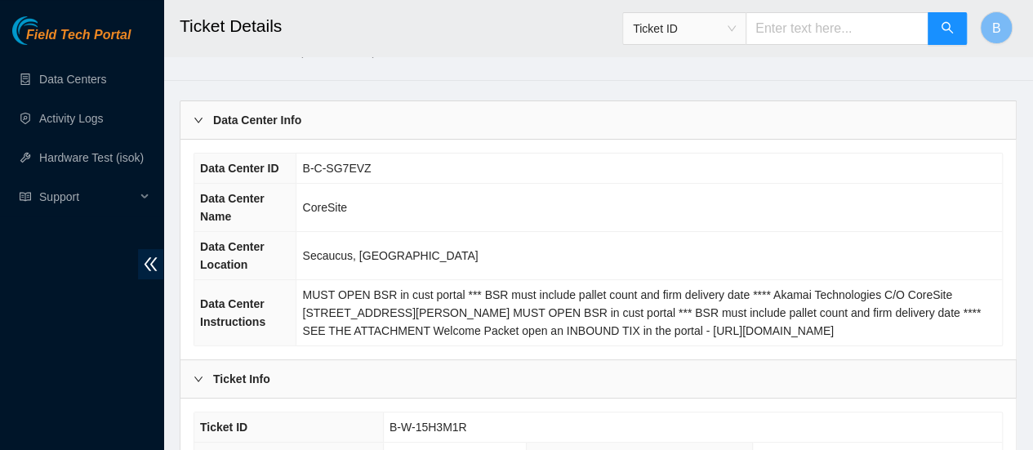
scroll to position [0, 0]
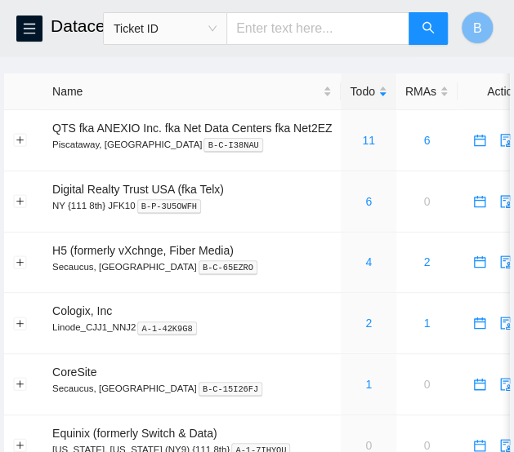
click at [346, 27] on input "text" at bounding box center [317, 28] width 183 height 33
paste input "B-W-PQCH1F"
type input "B-W-PQCH1F"
click at [421, 30] on button "button" at bounding box center [427, 28] width 39 height 33
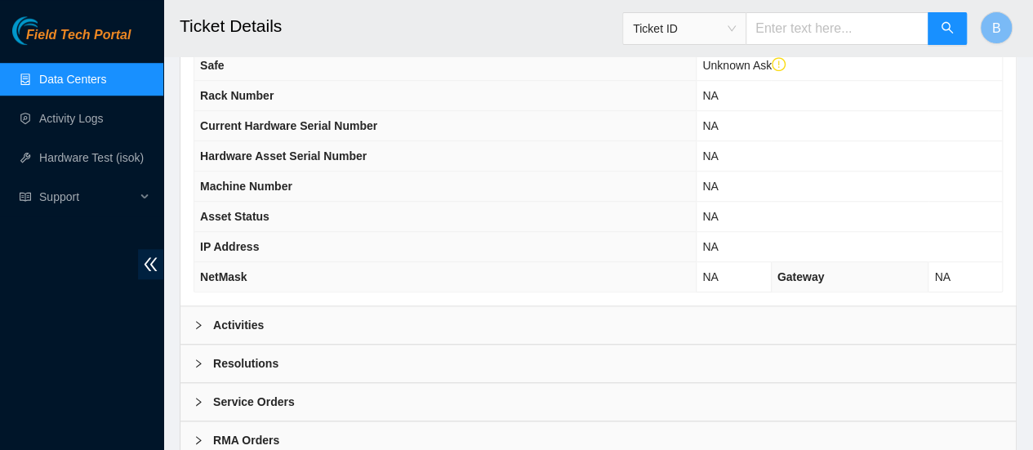
scroll to position [626, 0]
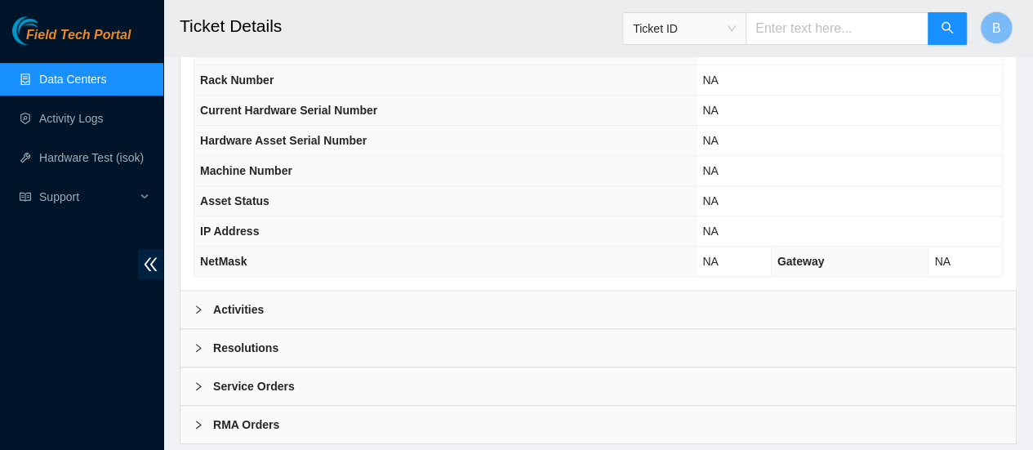
click at [211, 313] on div "Activities" at bounding box center [597, 310] width 835 height 38
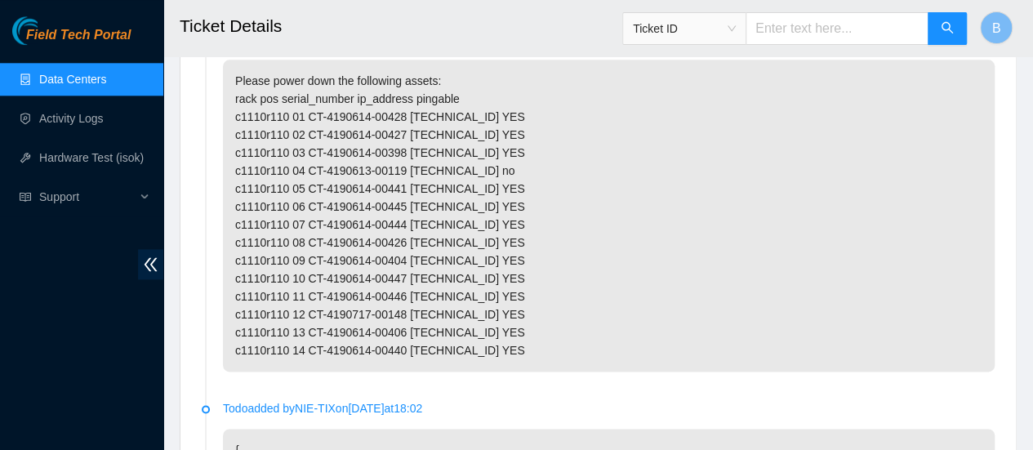
scroll to position [978, 0]
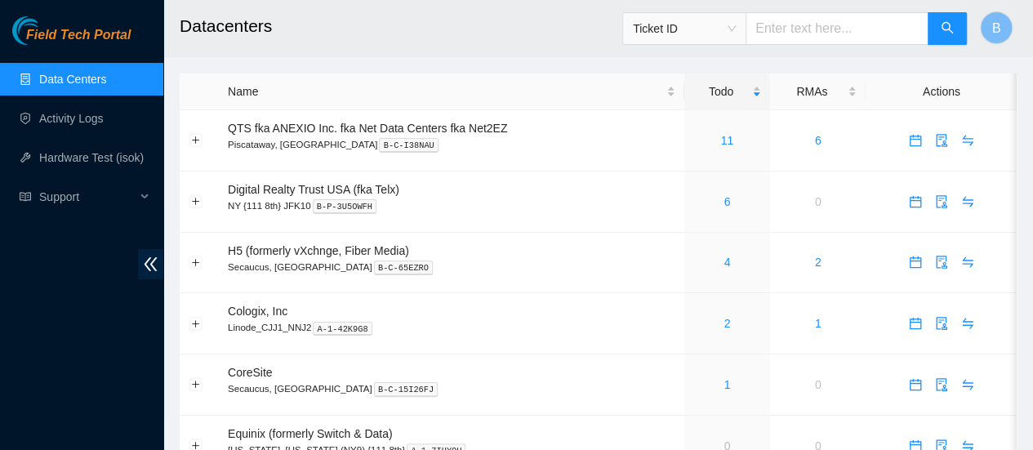
click at [875, 26] on input "text" at bounding box center [837, 28] width 183 height 33
paste input "B-V-5J41GHJ"
type input "B-V-5J41GHJ"
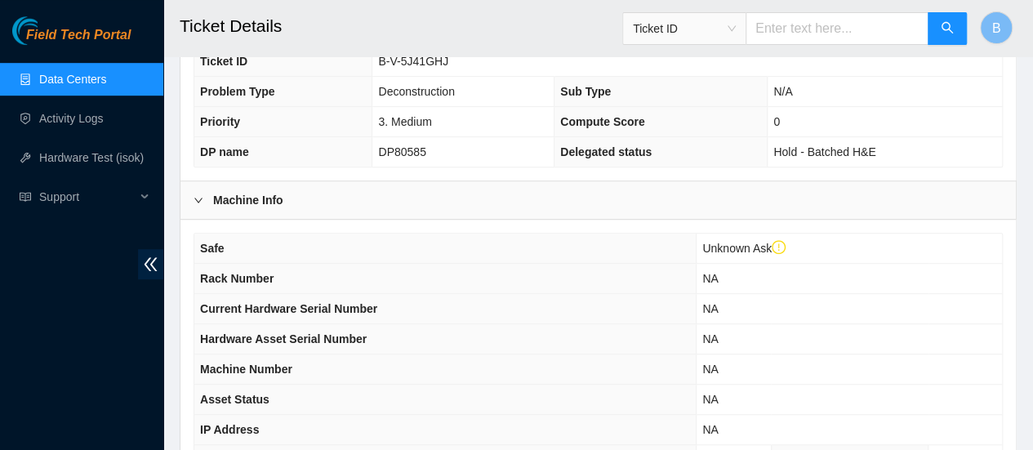
scroll to position [662, 0]
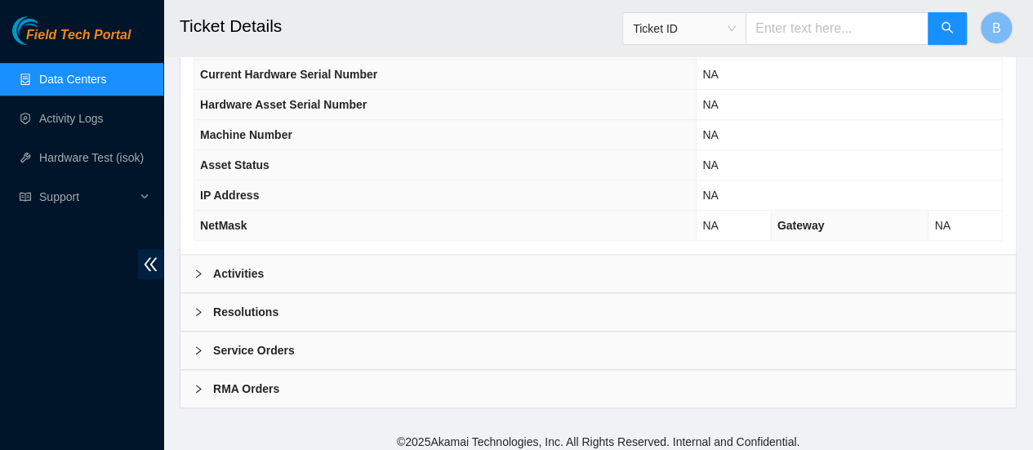
click at [229, 255] on div "Activities" at bounding box center [597, 274] width 835 height 38
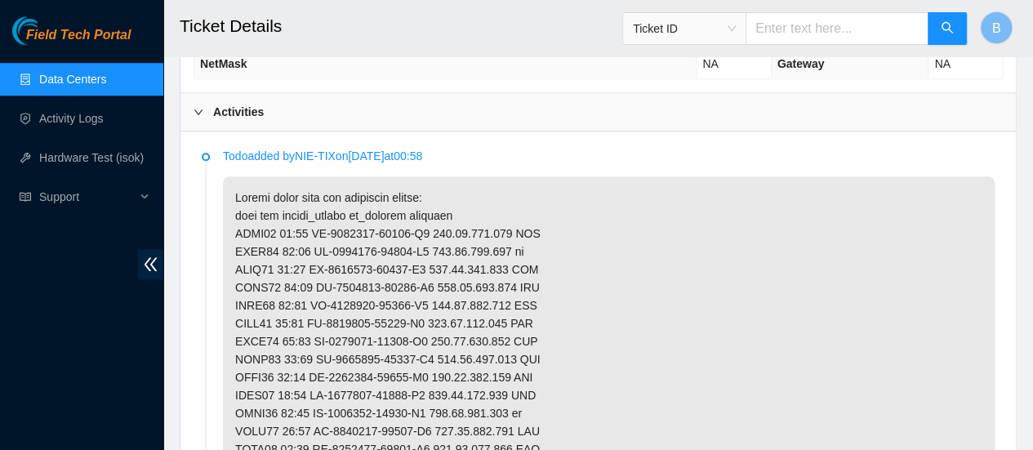
scroll to position [826, 0]
